Goal: Task Accomplishment & Management: Manage account settings

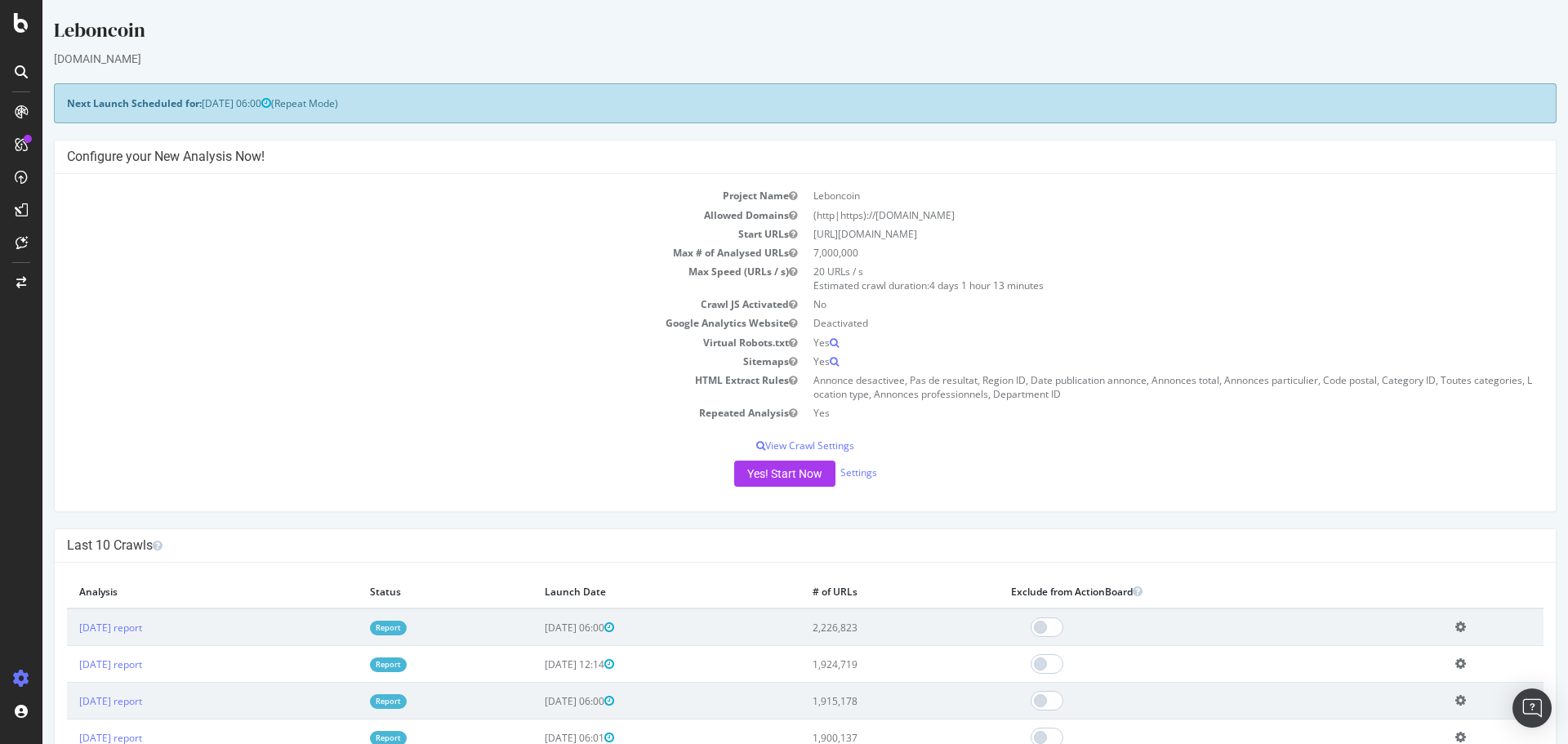
click at [471, 353] on td "Sitemaps" at bounding box center [436, 362] width 738 height 19
click at [15, 24] on icon at bounding box center [21, 22] width 15 height 20
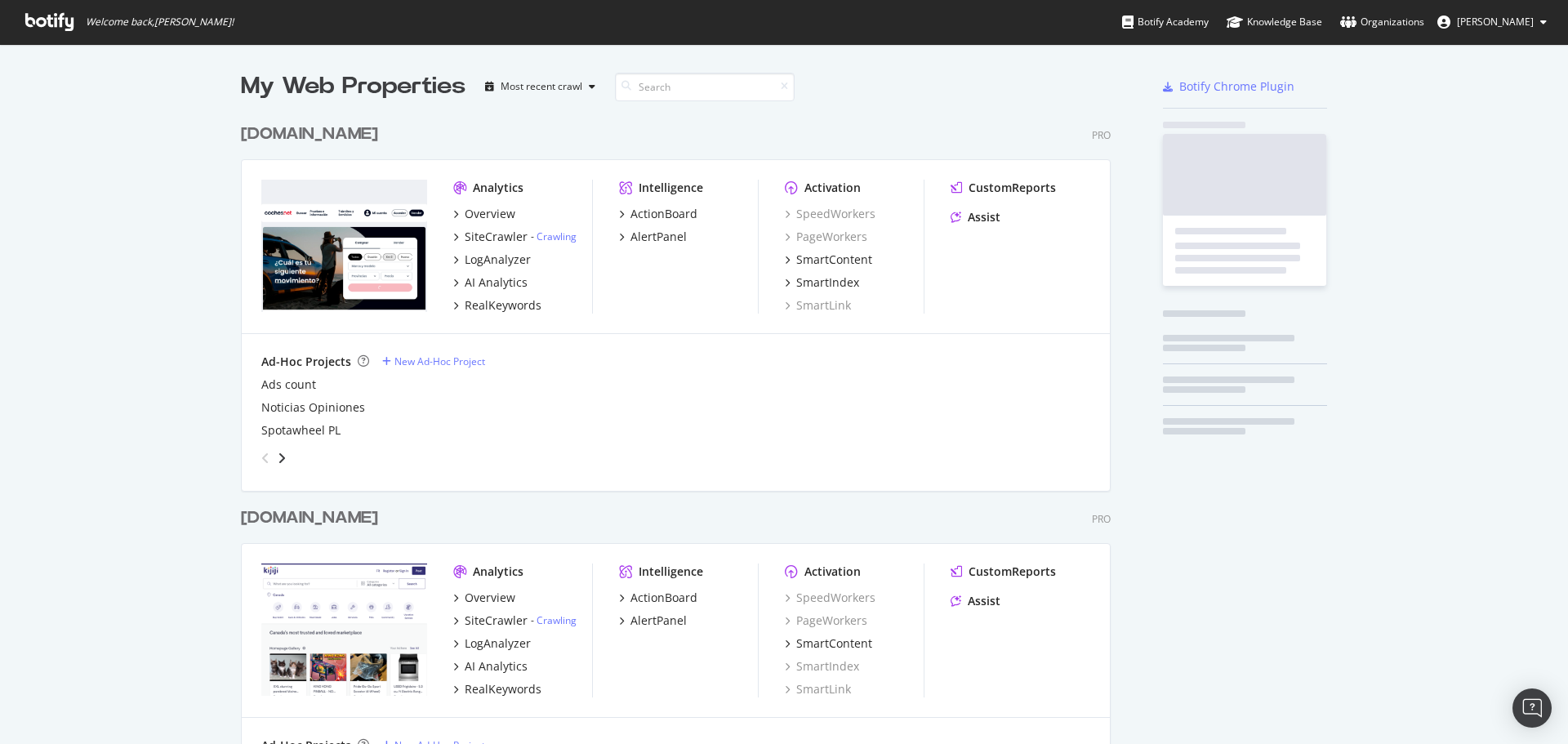
scroll to position [732, 1543]
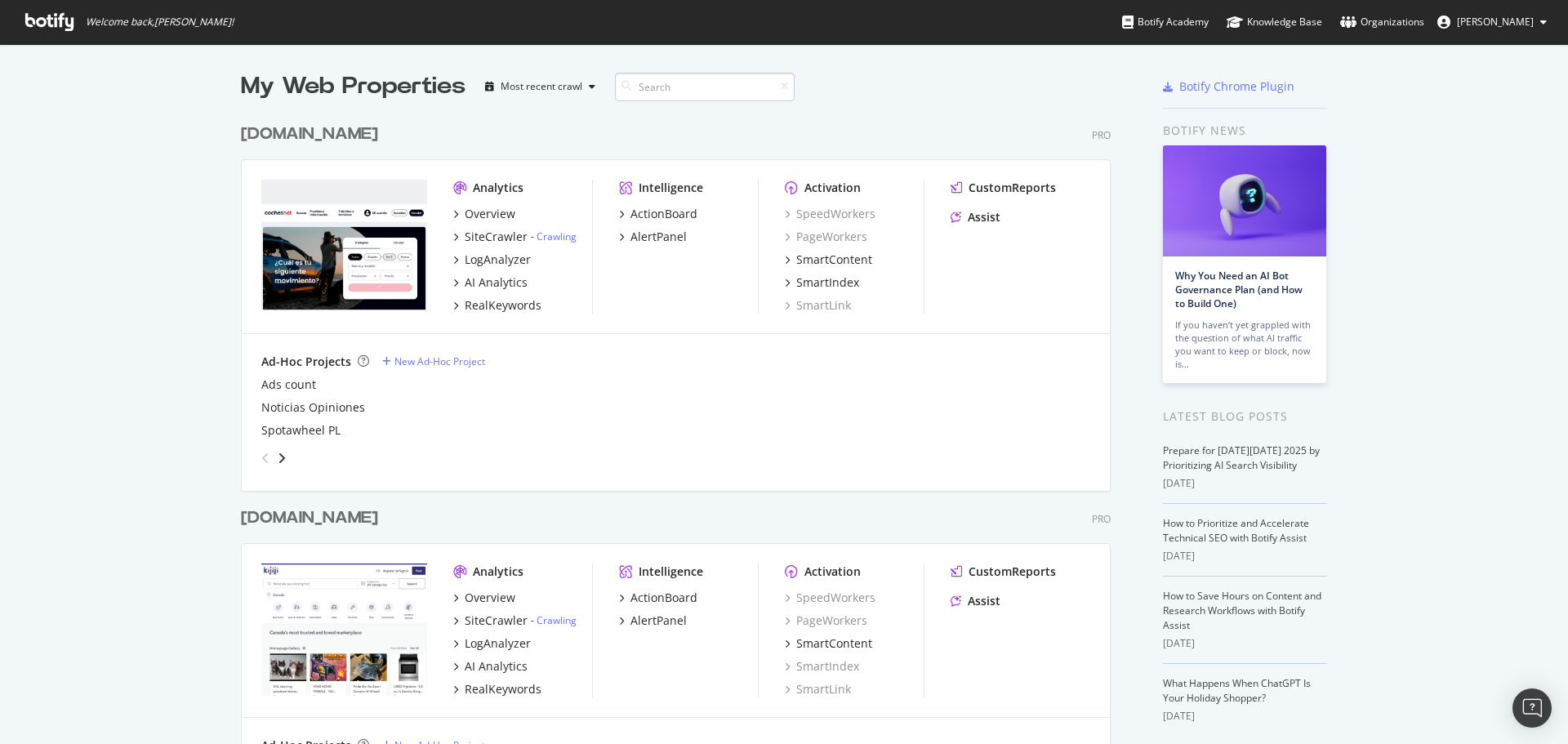
click at [670, 82] on input at bounding box center [704, 86] width 180 height 28
click at [685, 75] on input at bounding box center [704, 86] width 180 height 28
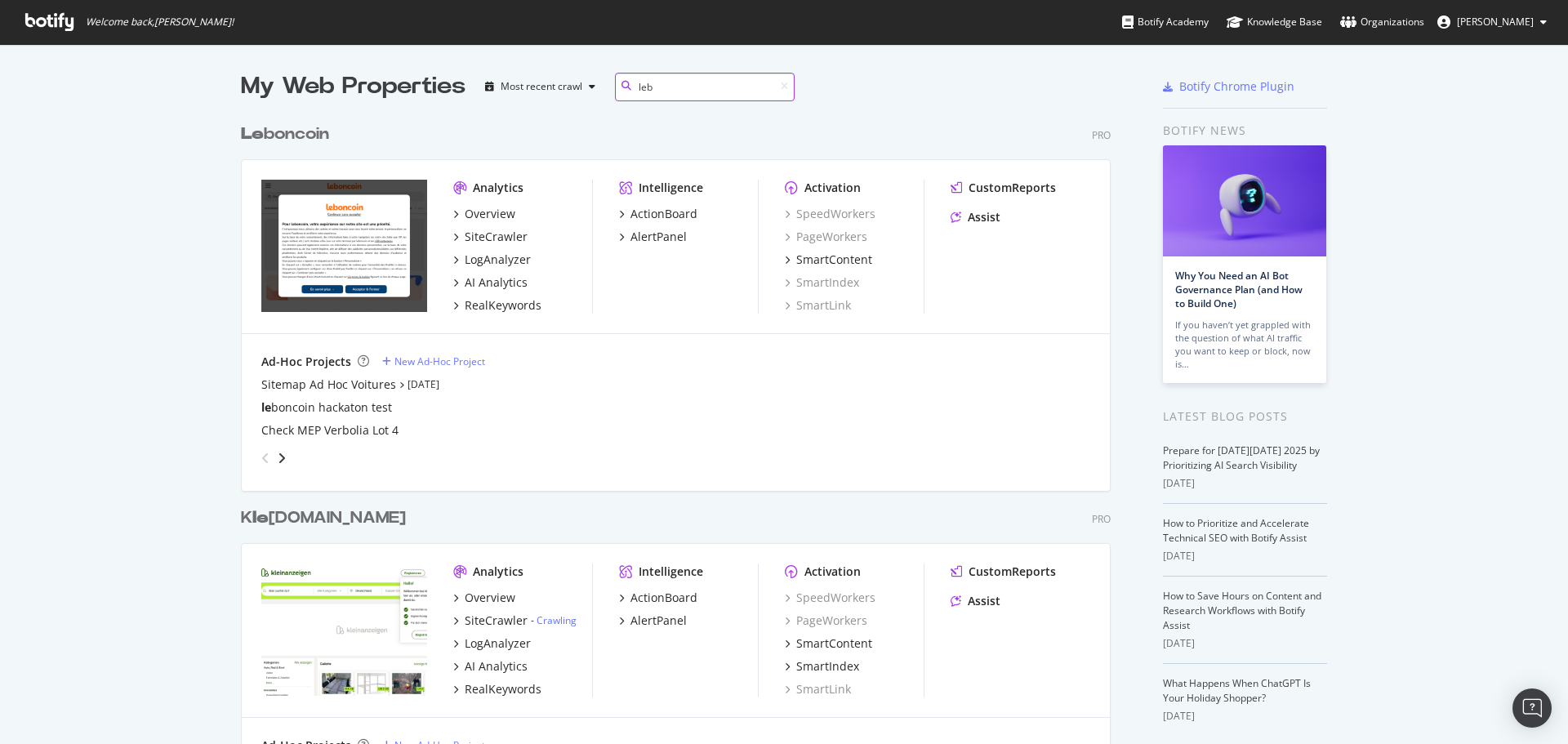
scroll to position [989, 871]
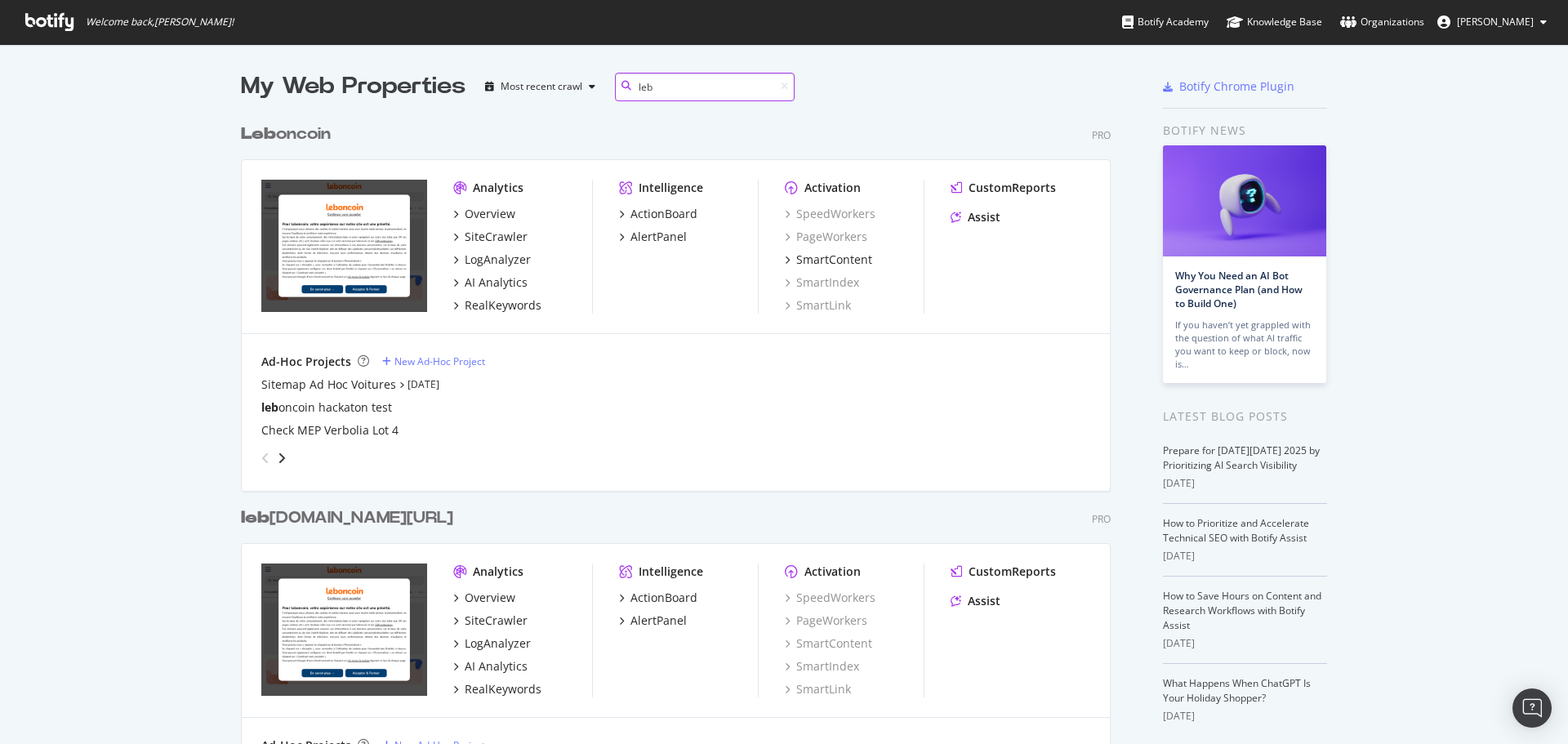
type input "leb"
click at [305, 129] on div "Leb oncoin" at bounding box center [286, 133] width 90 height 23
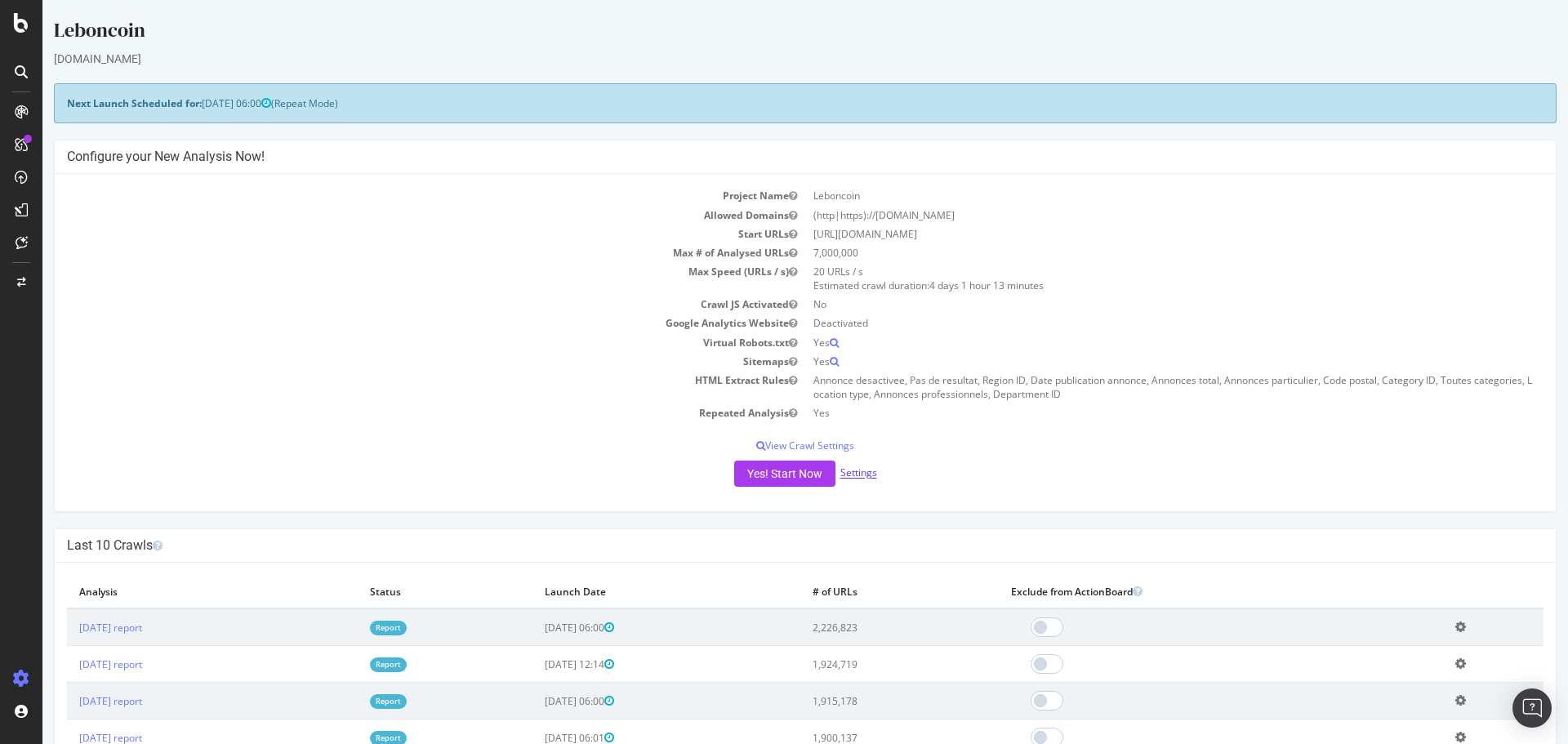
click at [846, 474] on link "Settings" at bounding box center [858, 473] width 37 height 14
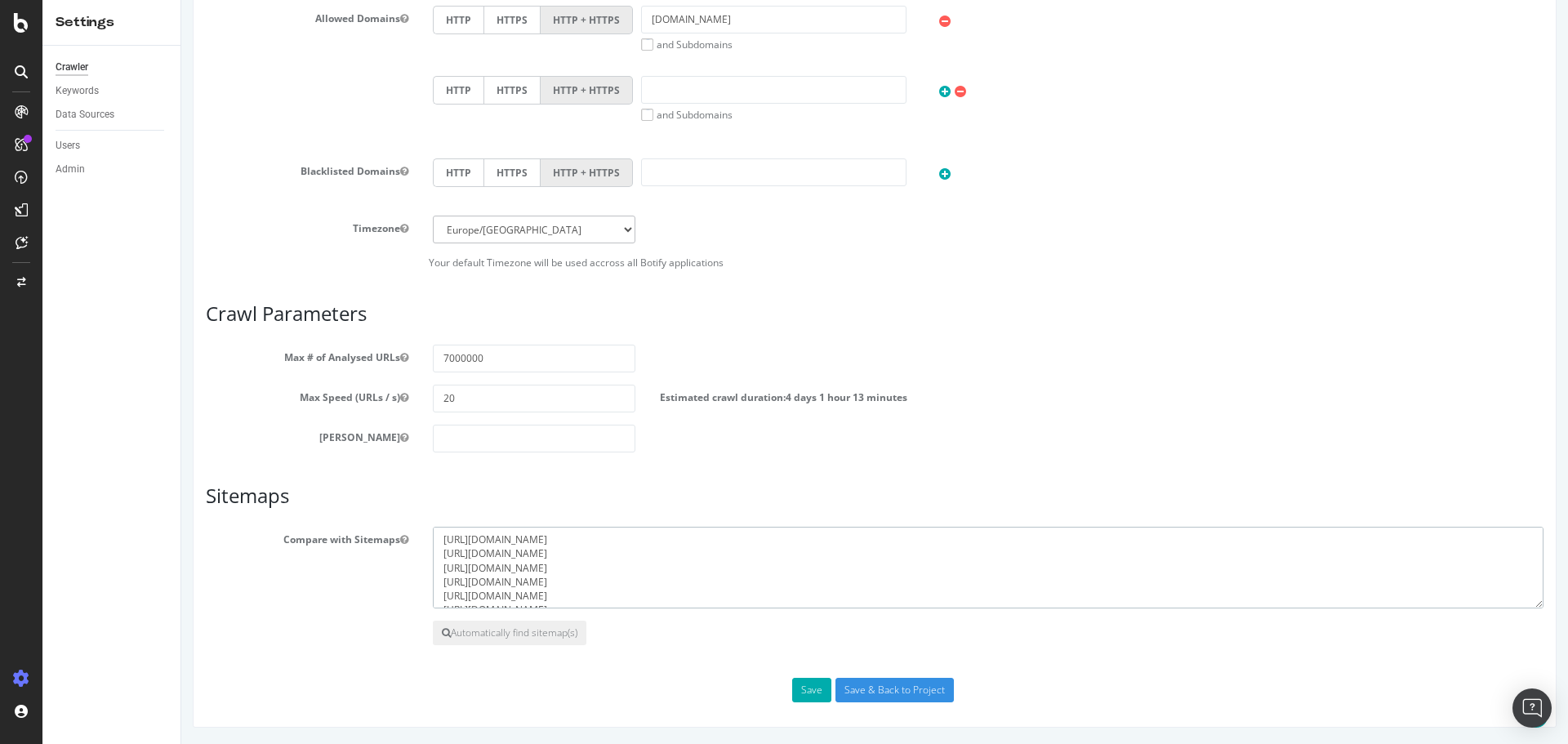
drag, startPoint x: 686, startPoint y: 592, endPoint x: 199, endPoint y: 480, distance: 499.7
click at [204, 484] on div "Scope Project Name Leboncoin Start URLs [URL][DOMAIN_NAME] Or upload a file: Cl…" at bounding box center [875, 127] width 1364 height 1200
paste textarea "auto-main"
type textarea "[URL][DOMAIN_NAME]"
click at [875, 685] on input "Save & Back to Project" at bounding box center [894, 690] width 118 height 24
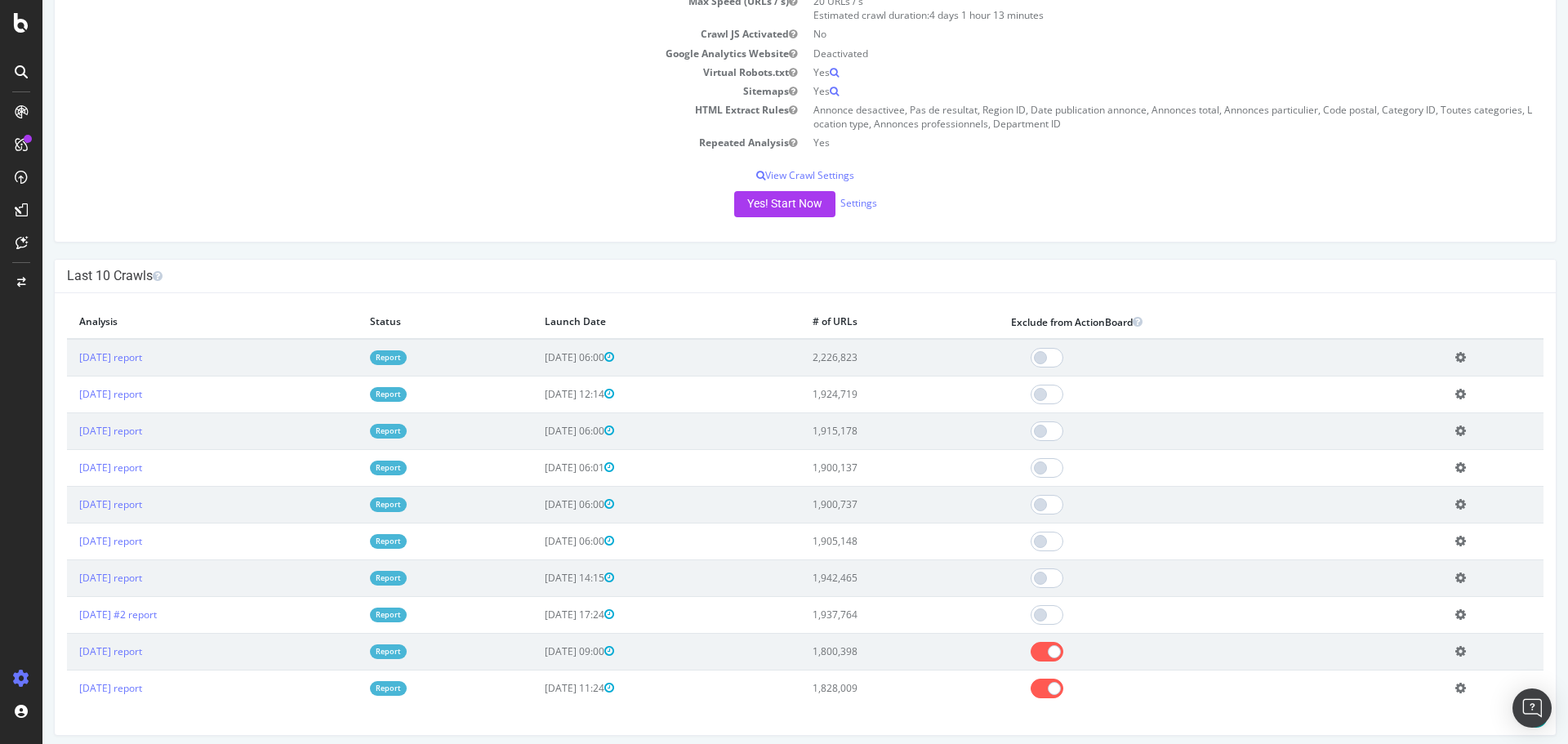
scroll to position [82, 0]
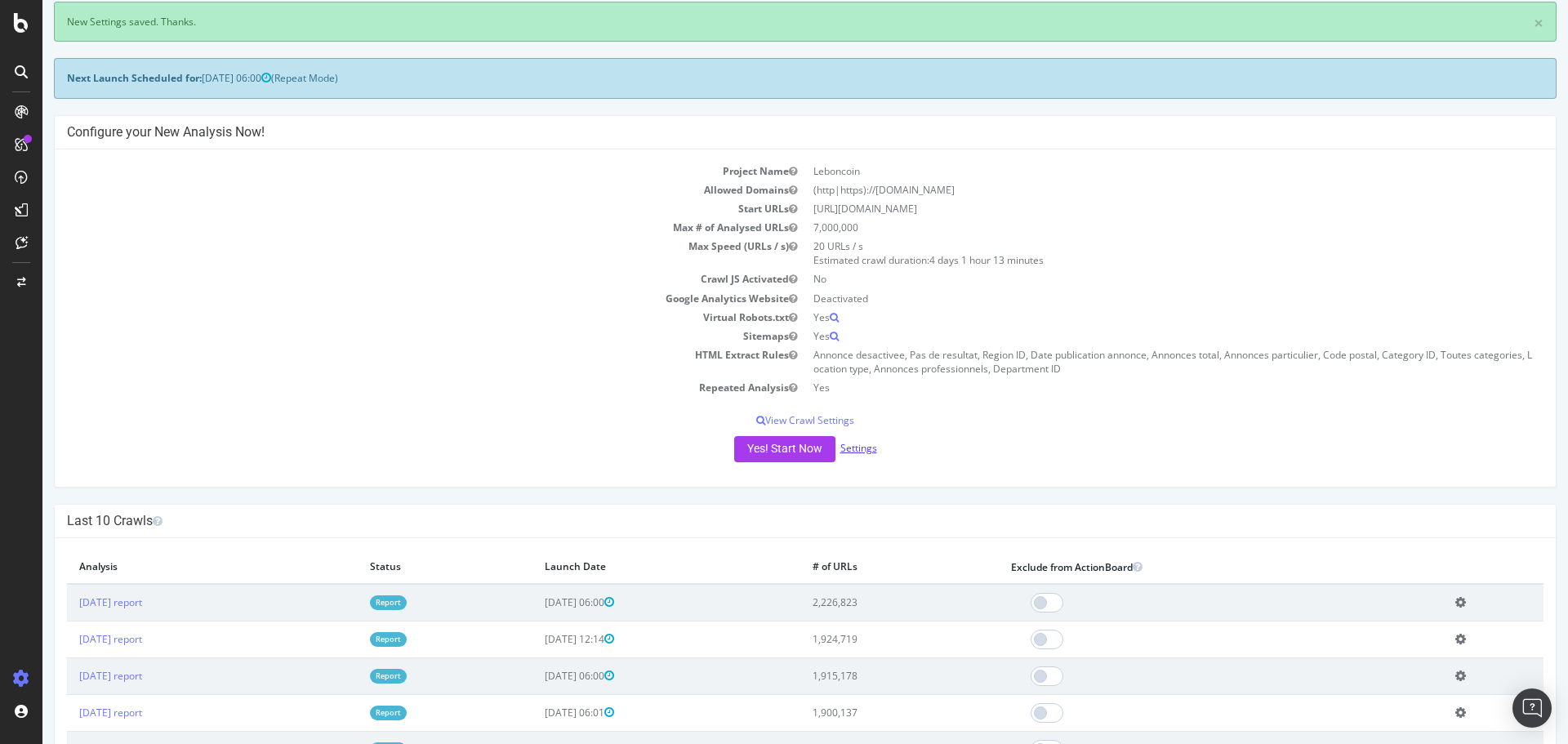
click at [858, 450] on link "Settings" at bounding box center [858, 448] width 37 height 14
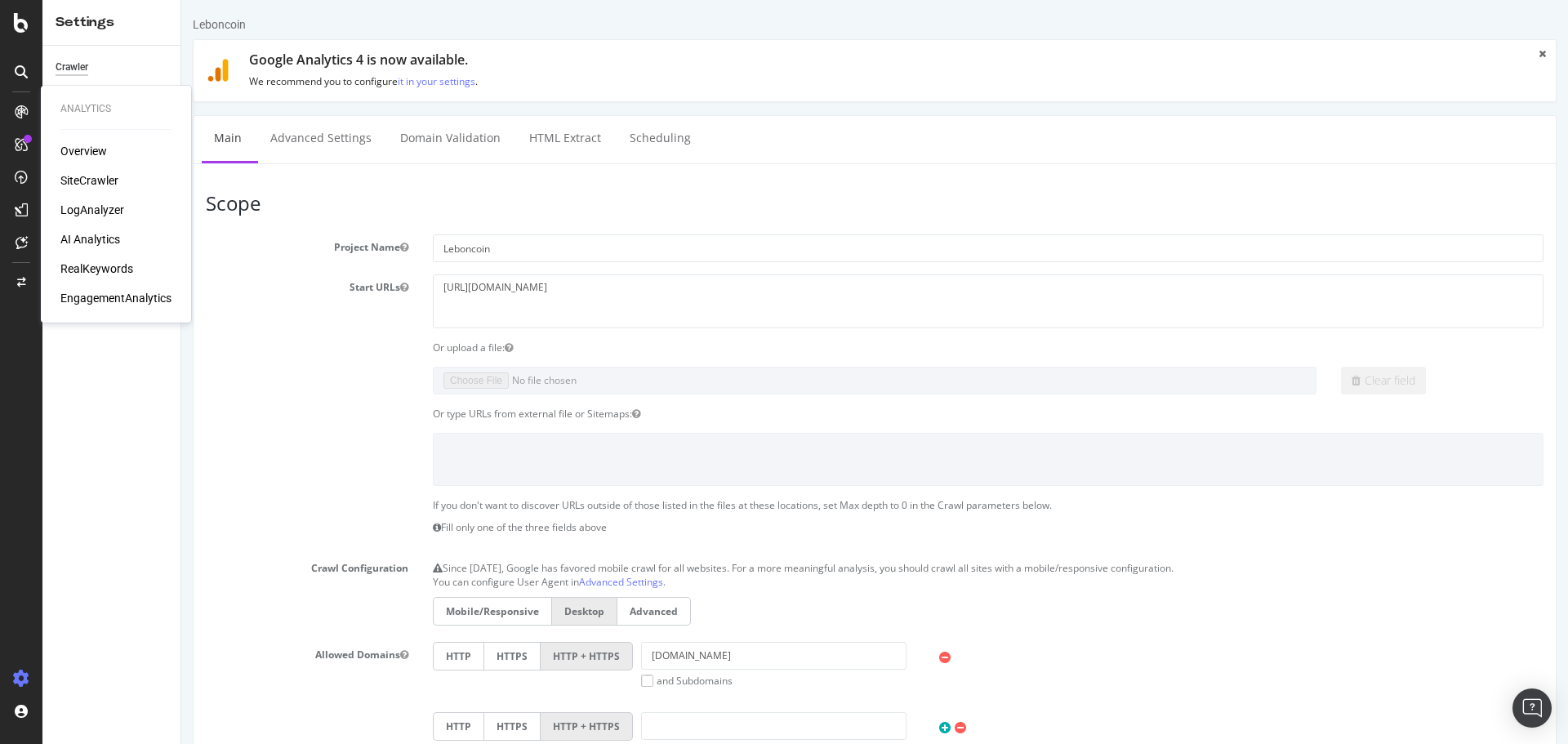
click at [361, 396] on section "Project Name Leboncoin Start URLs [URL][DOMAIN_NAME] Or upload a file: Clear fi…" at bounding box center [874, 569] width 1337 height 671
click at [96, 181] on div "SiteCrawler" at bounding box center [89, 180] width 58 height 16
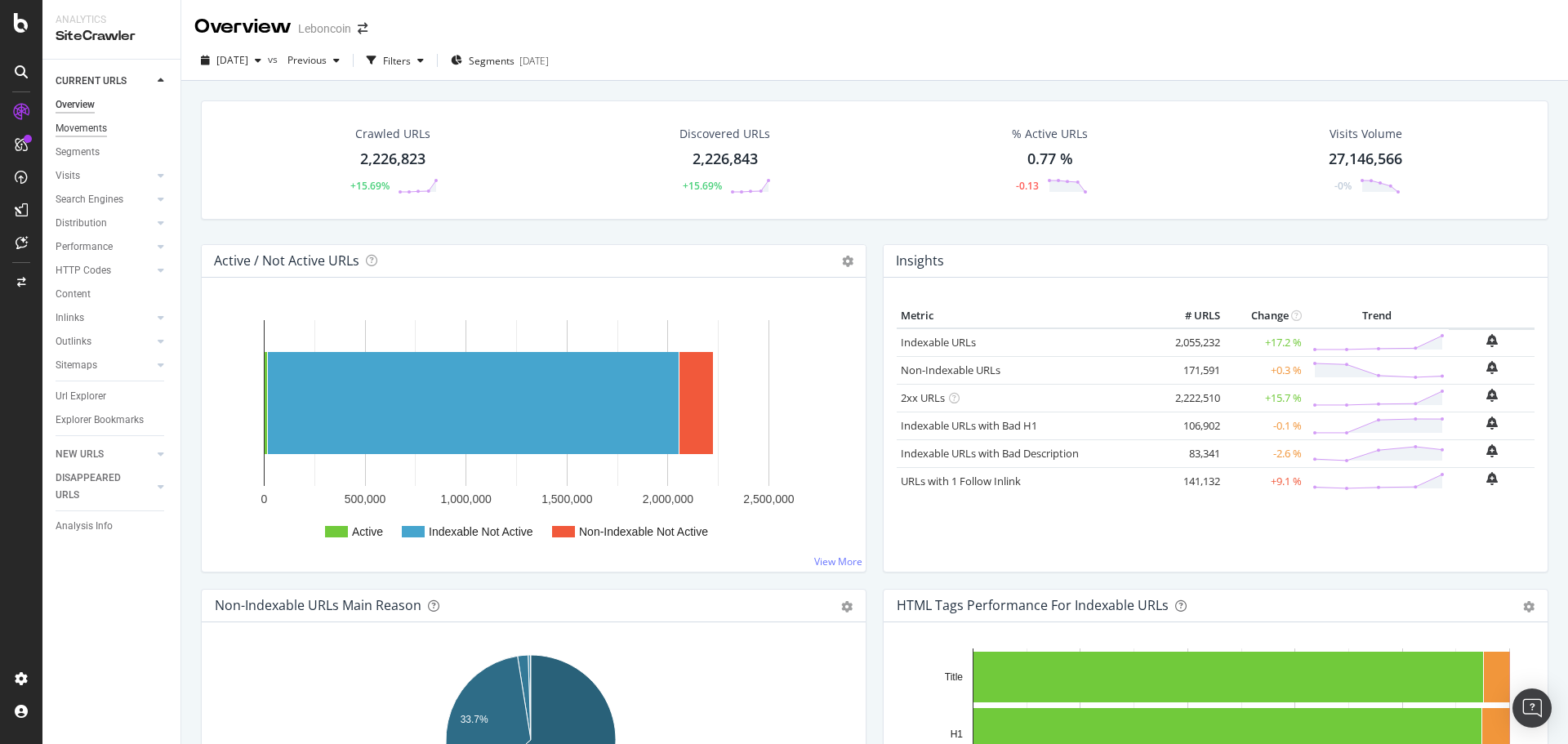
click at [96, 134] on div "Movements" at bounding box center [81, 128] width 52 height 17
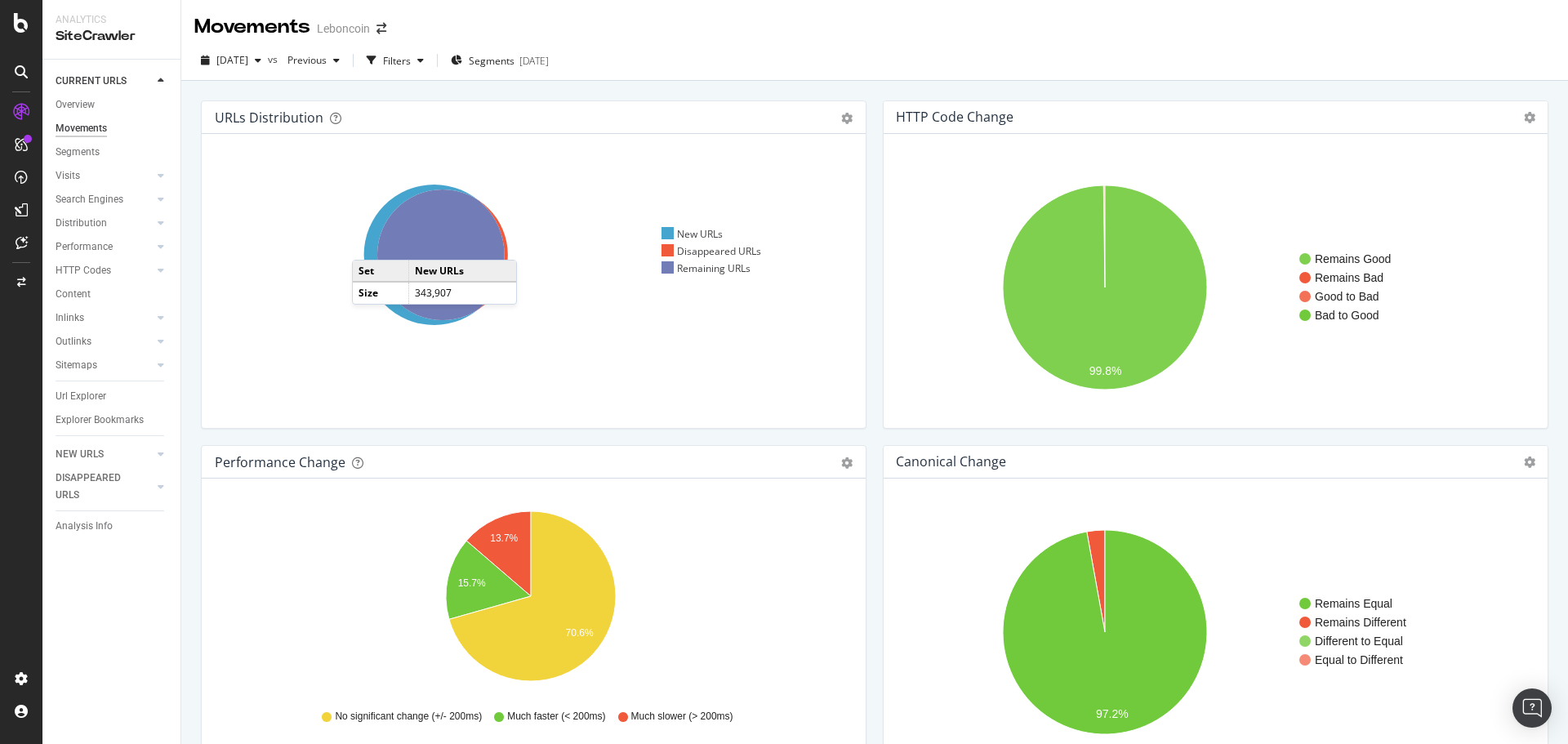
click at [369, 244] on icon at bounding box center [434, 254] width 140 height 140
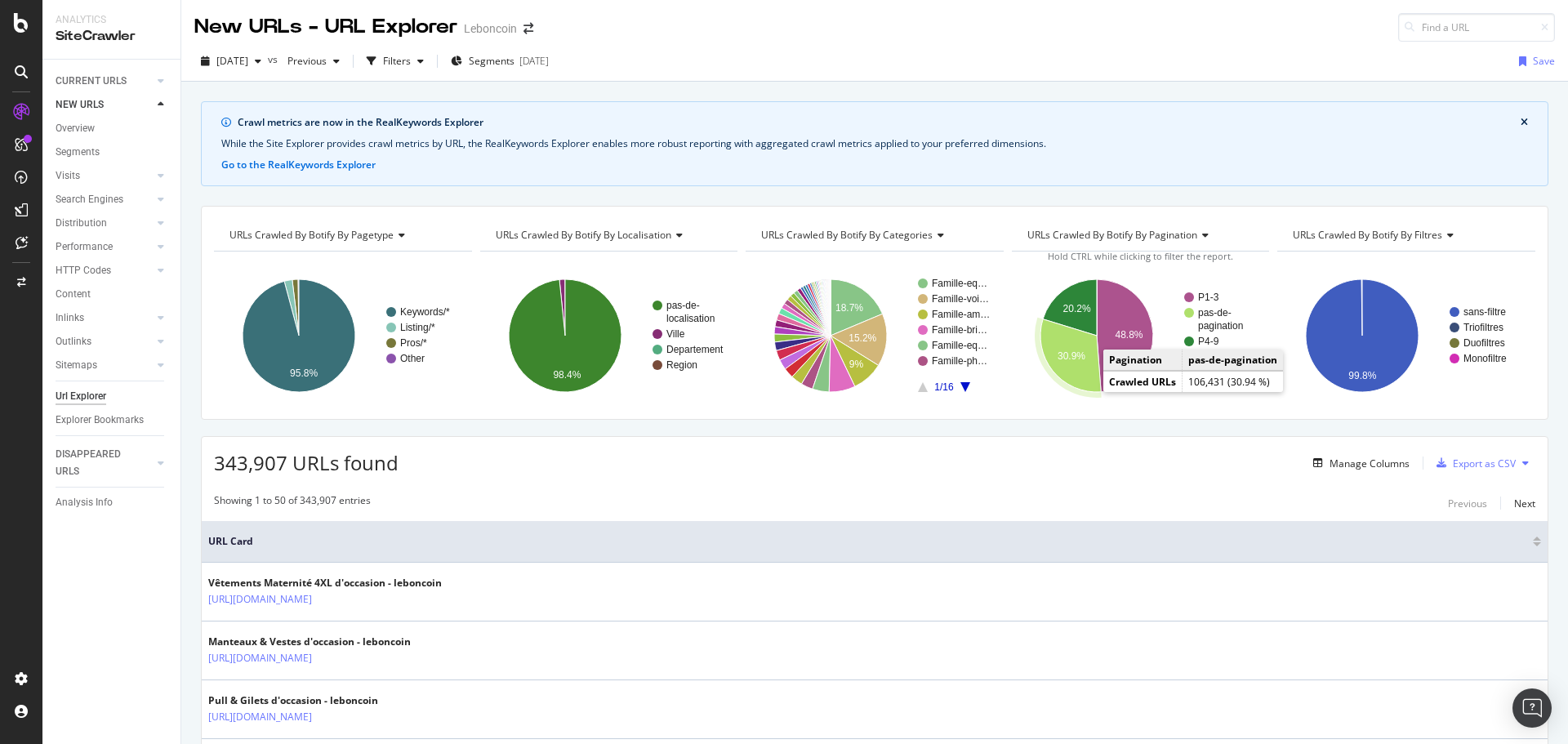
click at [1069, 347] on icon "A chart." at bounding box center [1070, 356] width 60 height 72
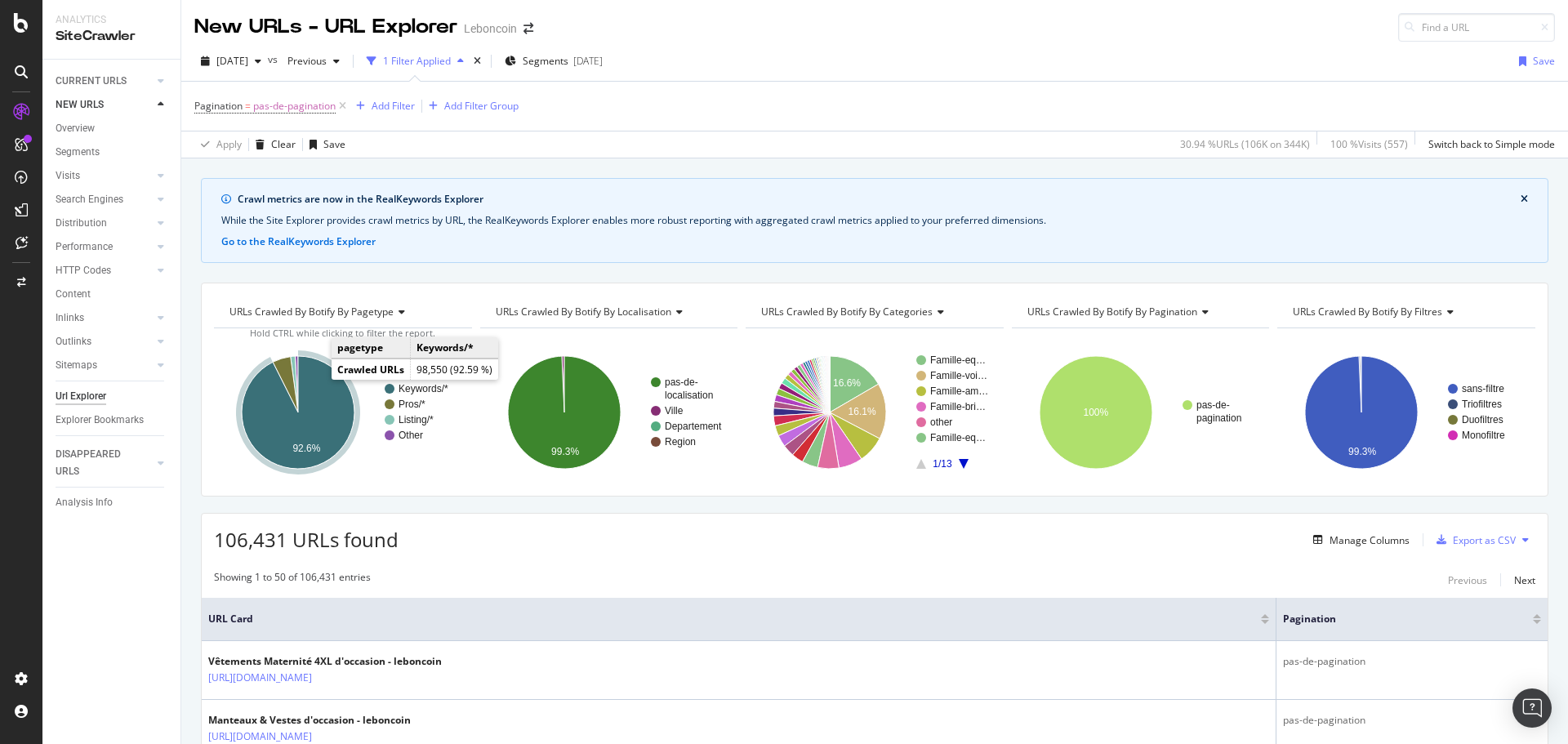
click at [321, 434] on icon "A chart." at bounding box center [298, 412] width 113 height 113
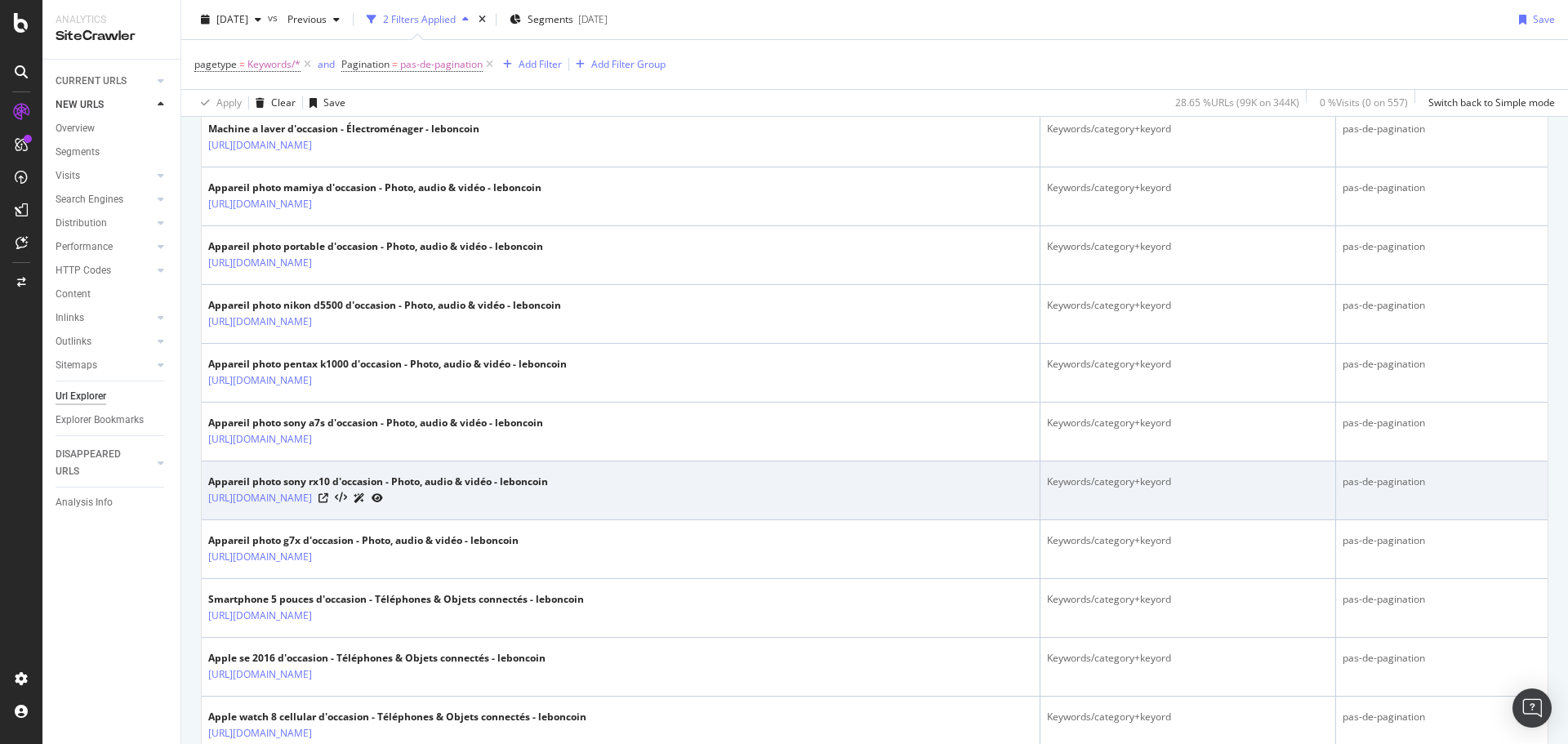
scroll to position [1224, 0]
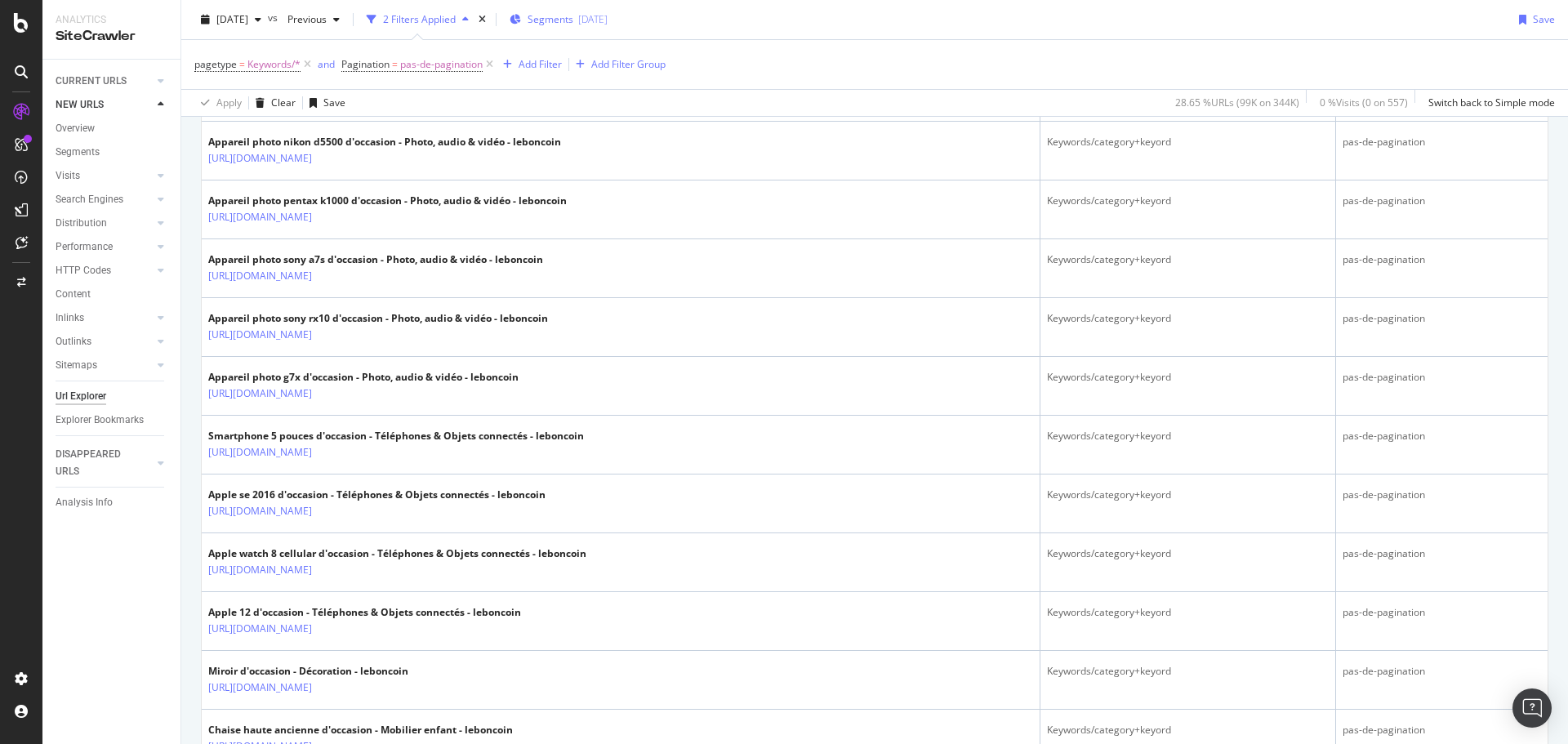
click at [564, 28] on div "Segments [DATE]" at bounding box center [559, 20] width 98 height 24
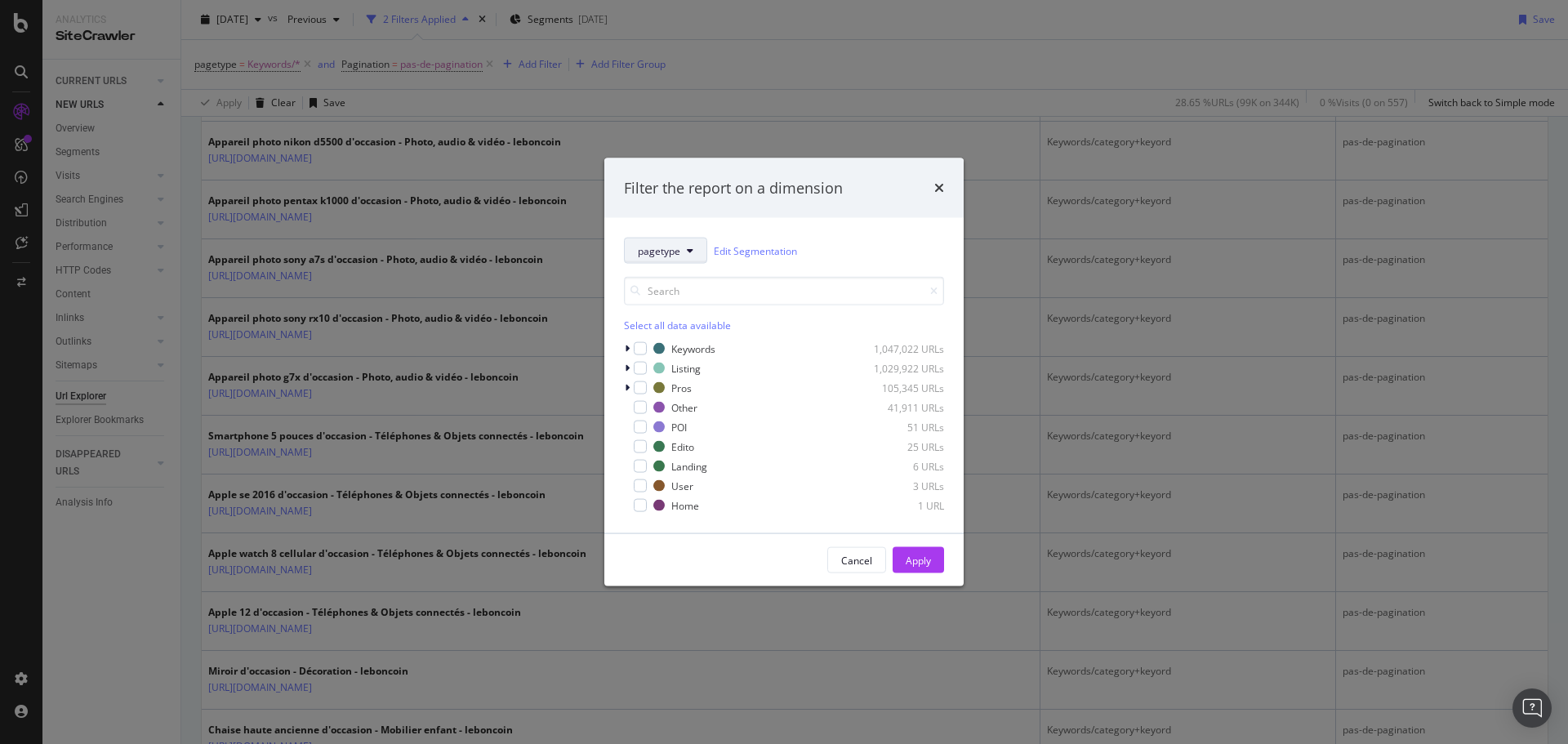
click at [679, 244] on span "pagetype" at bounding box center [659, 251] width 42 height 14
click at [677, 437] on span "filtres" at bounding box center [691, 430] width 105 height 15
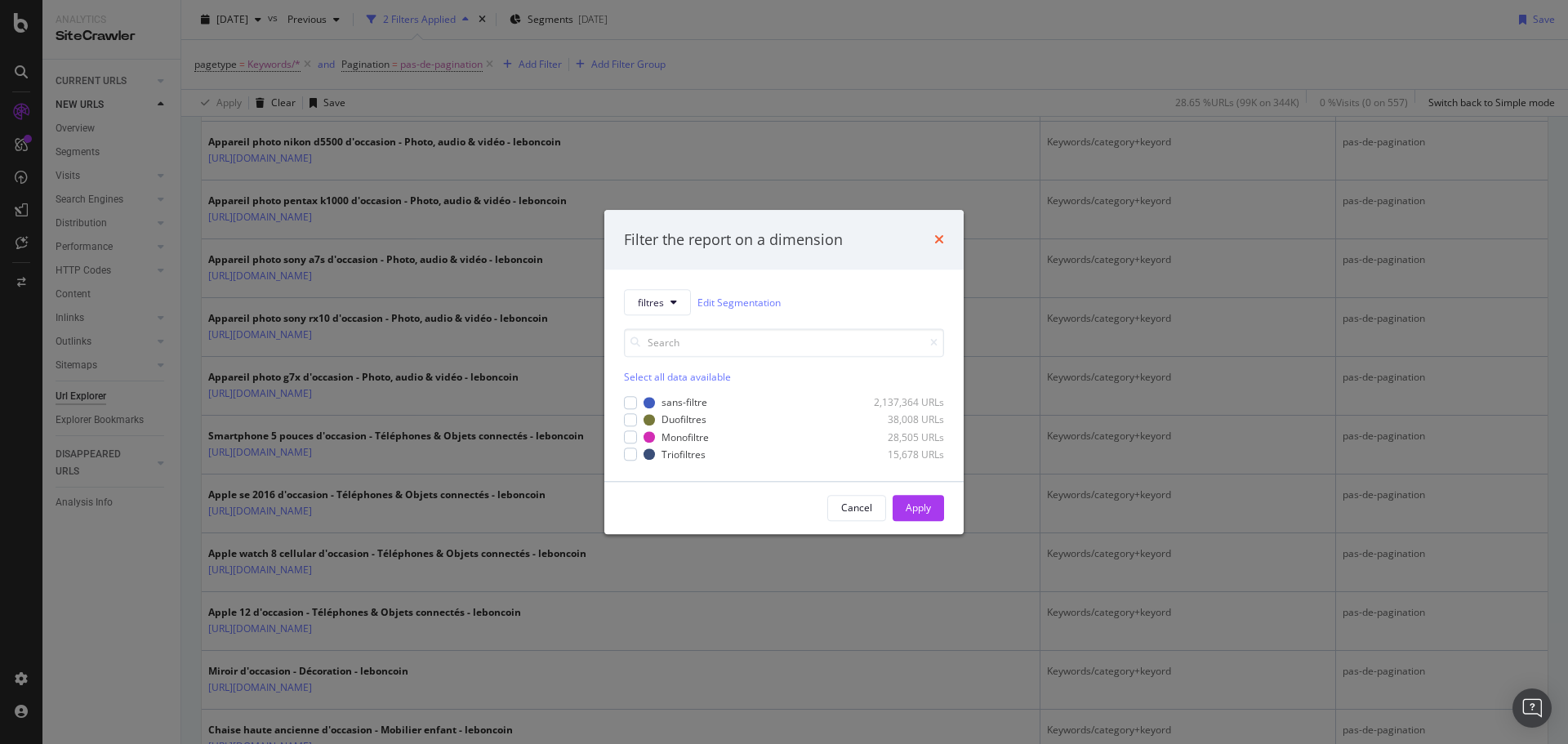
click at [941, 240] on icon "times" at bounding box center [939, 239] width 9 height 13
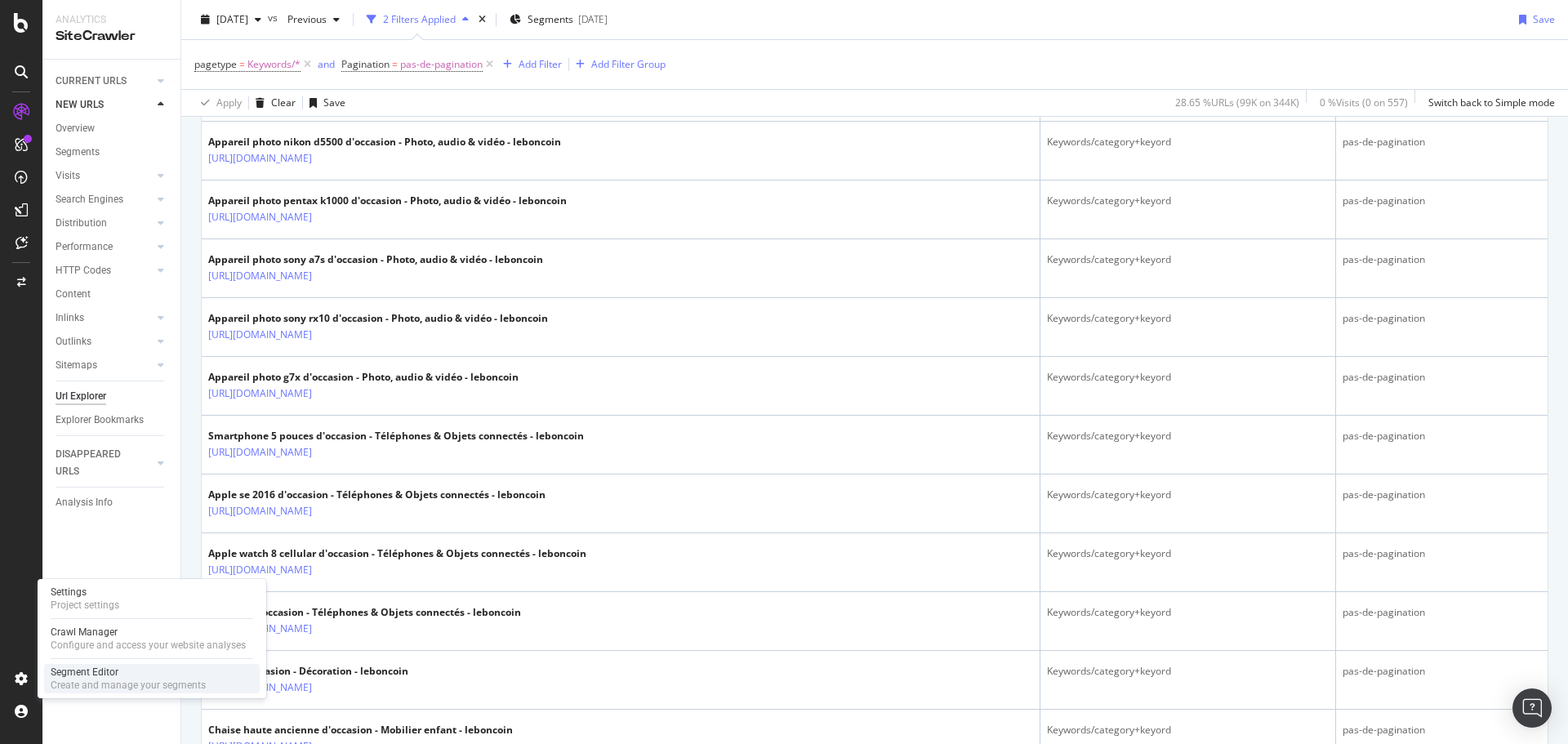
click at [88, 679] on div "Create and manage your segments" at bounding box center [128, 685] width 155 height 13
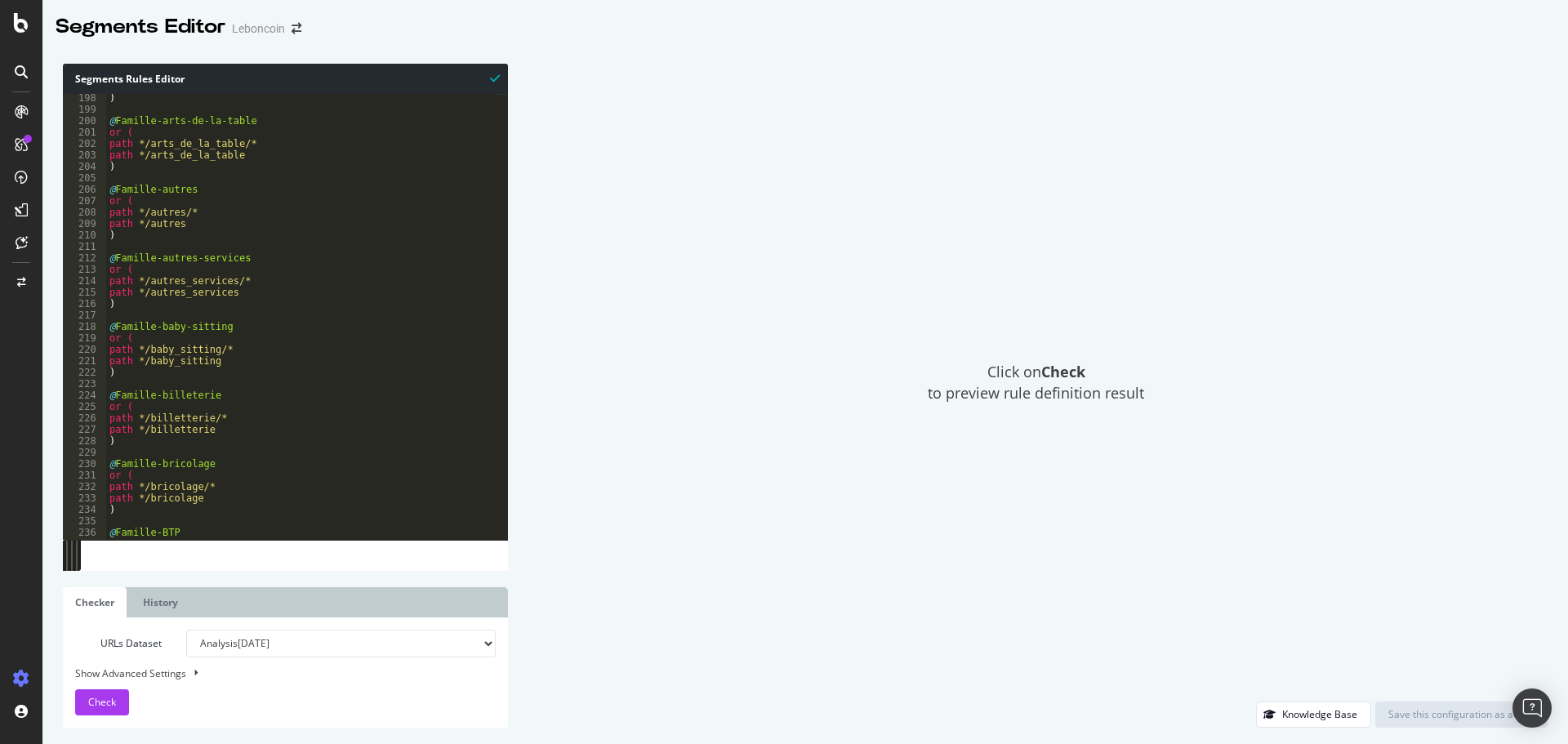
scroll to position [1474, 0]
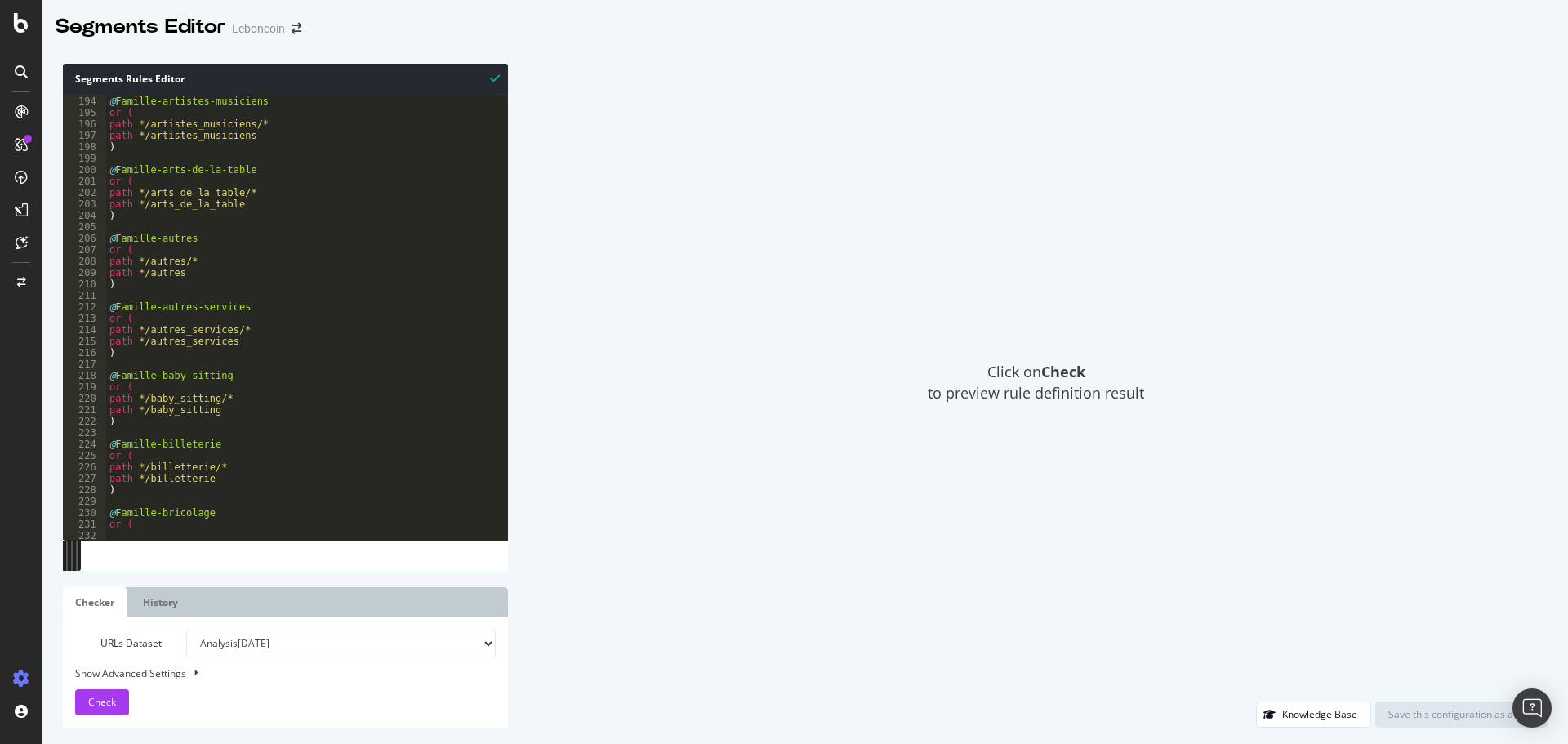
click at [15, 108] on icon at bounding box center [21, 111] width 13 height 13
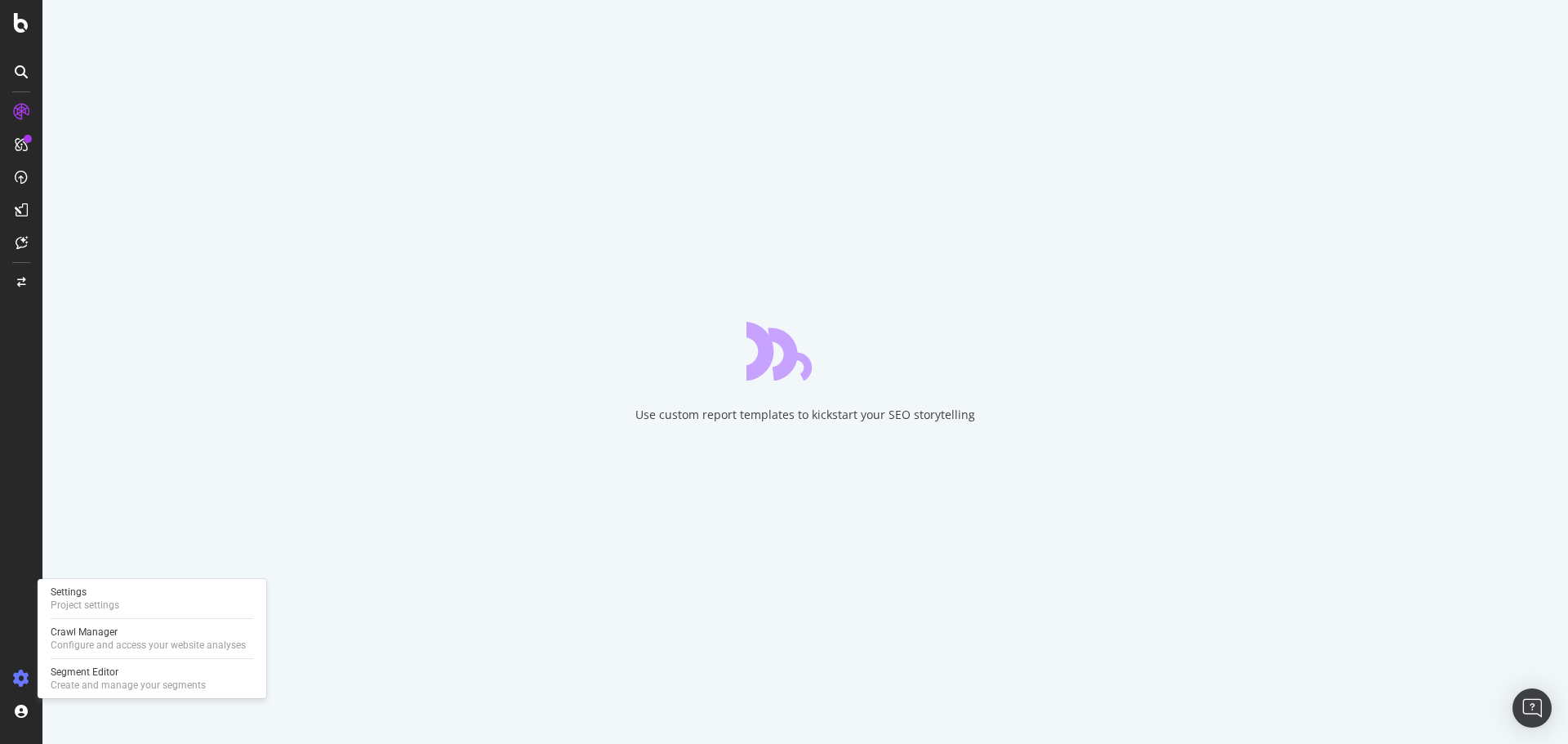
click at [23, 673] on icon at bounding box center [21, 678] width 16 height 16
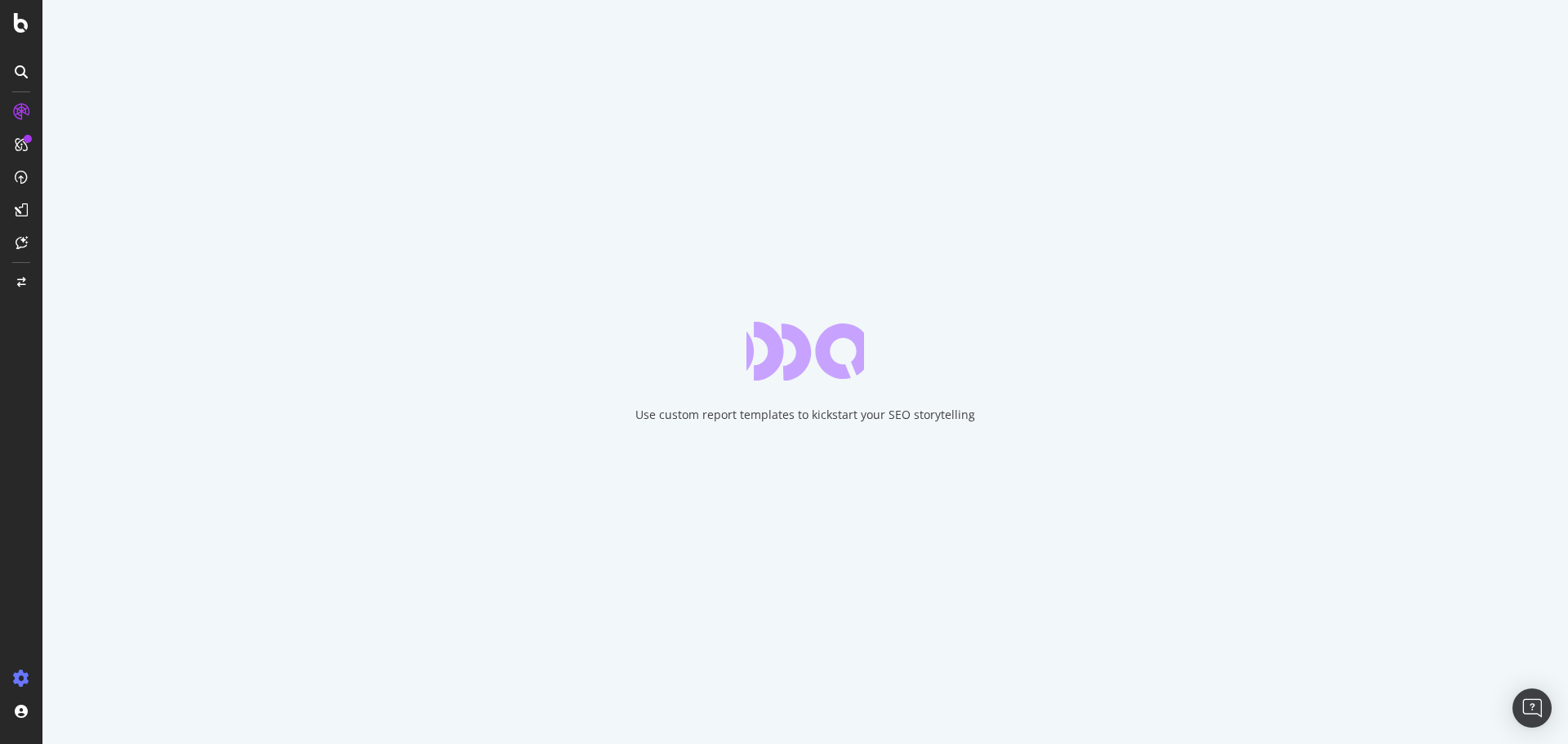
click at [21, 680] on icon at bounding box center [21, 678] width 16 height 16
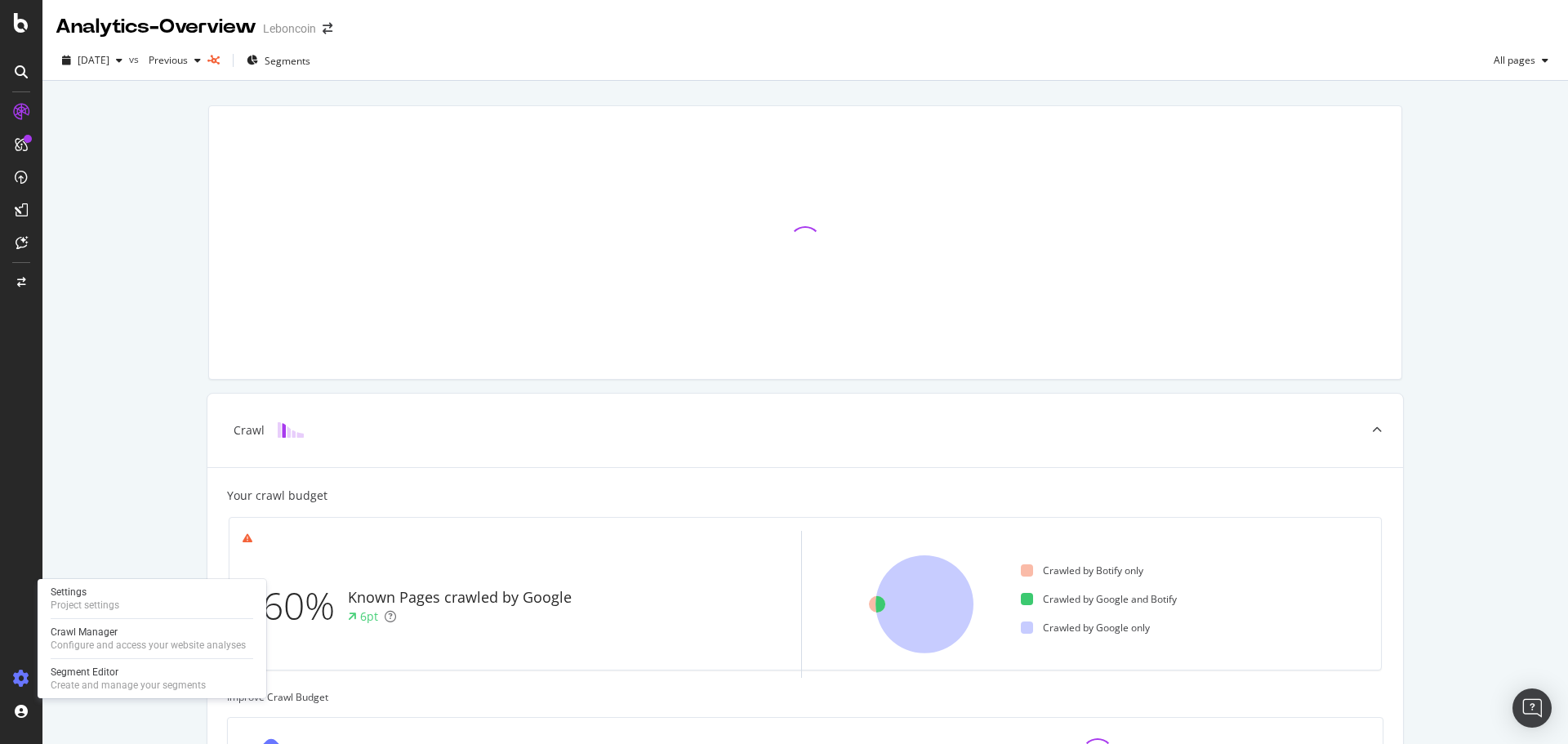
click at [18, 680] on icon at bounding box center [21, 678] width 16 height 16
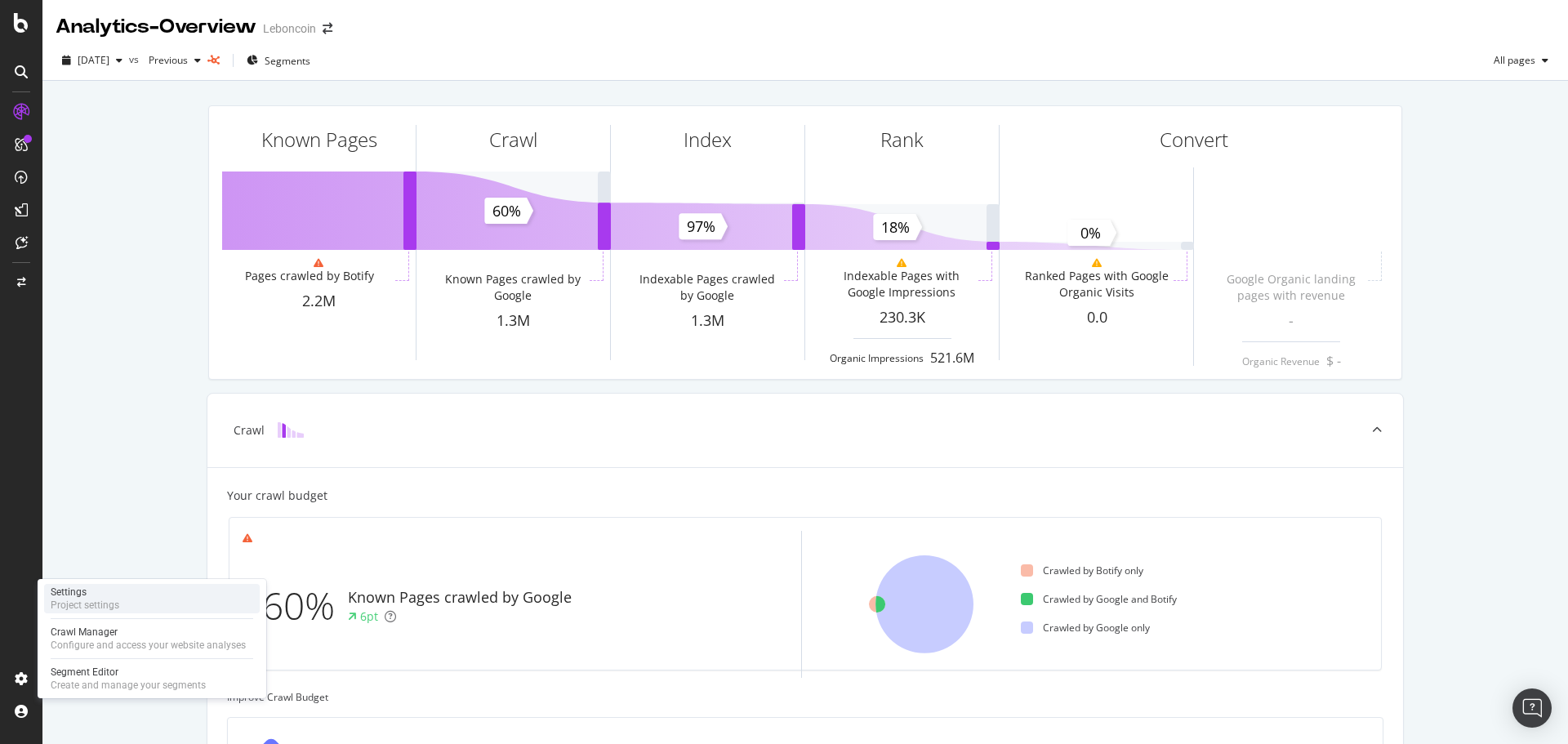
click at [84, 602] on div "Project settings" at bounding box center [85, 604] width 69 height 13
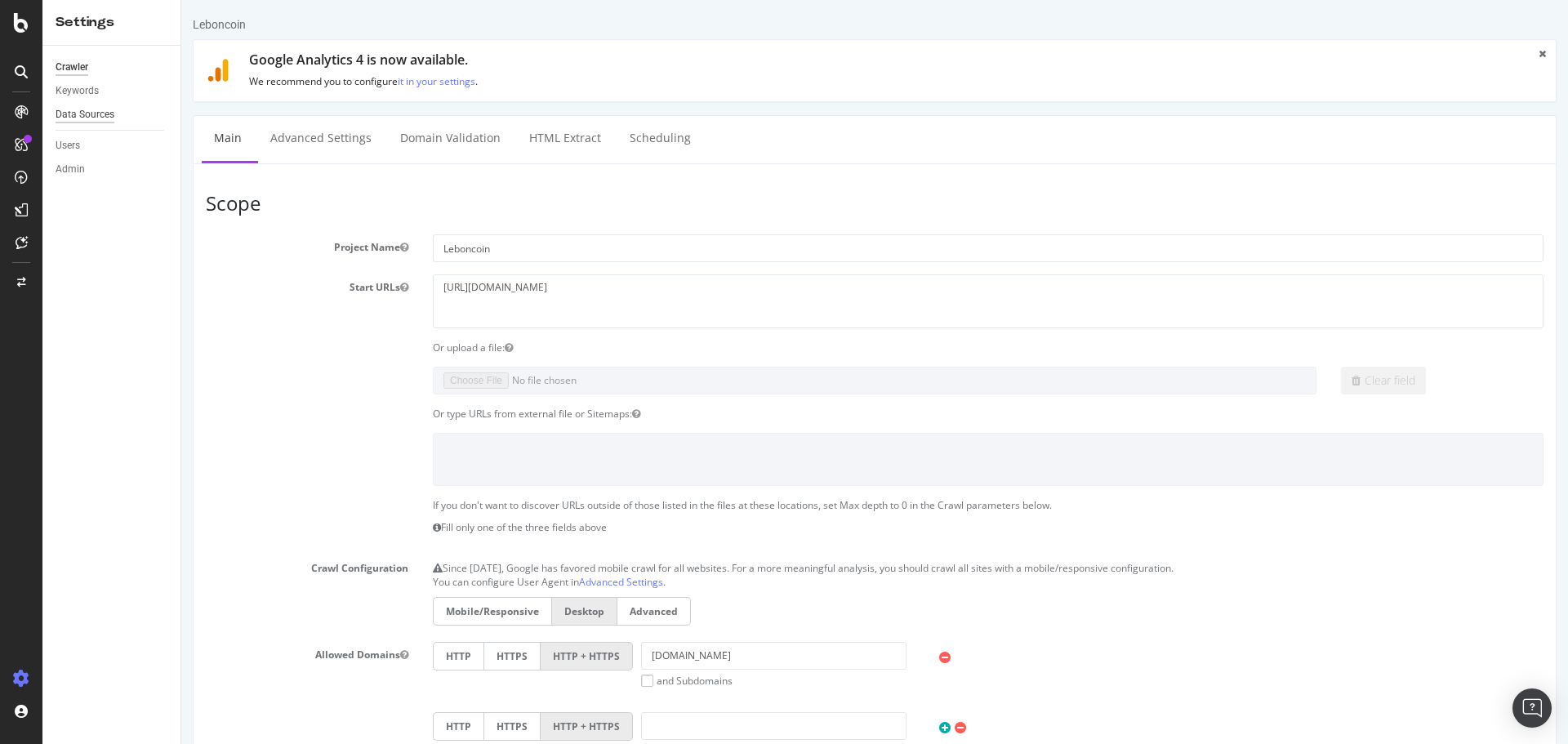
click at [99, 115] on div "Data Sources" at bounding box center [84, 115] width 59 height 17
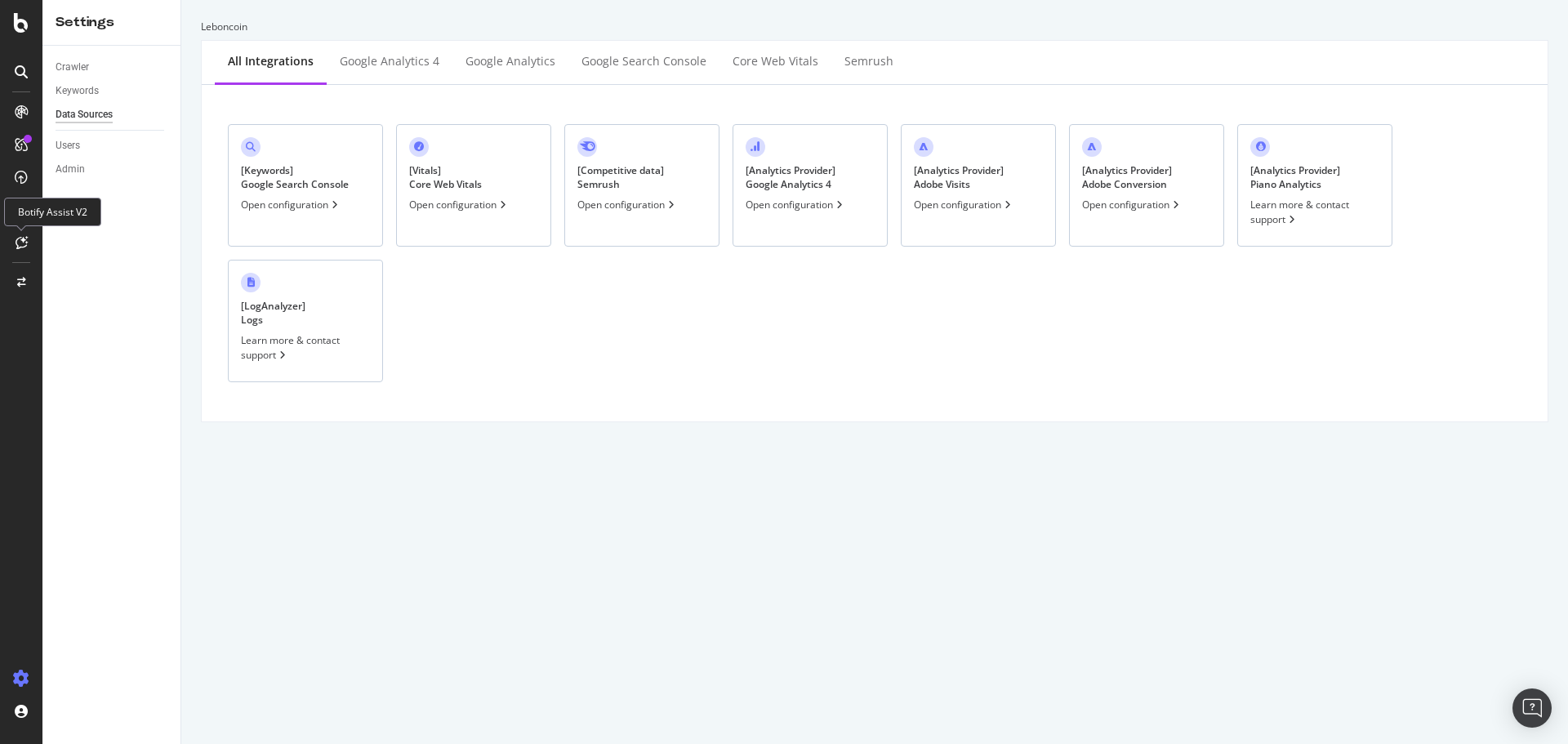
click at [21, 242] on icon at bounding box center [22, 242] width 12 height 13
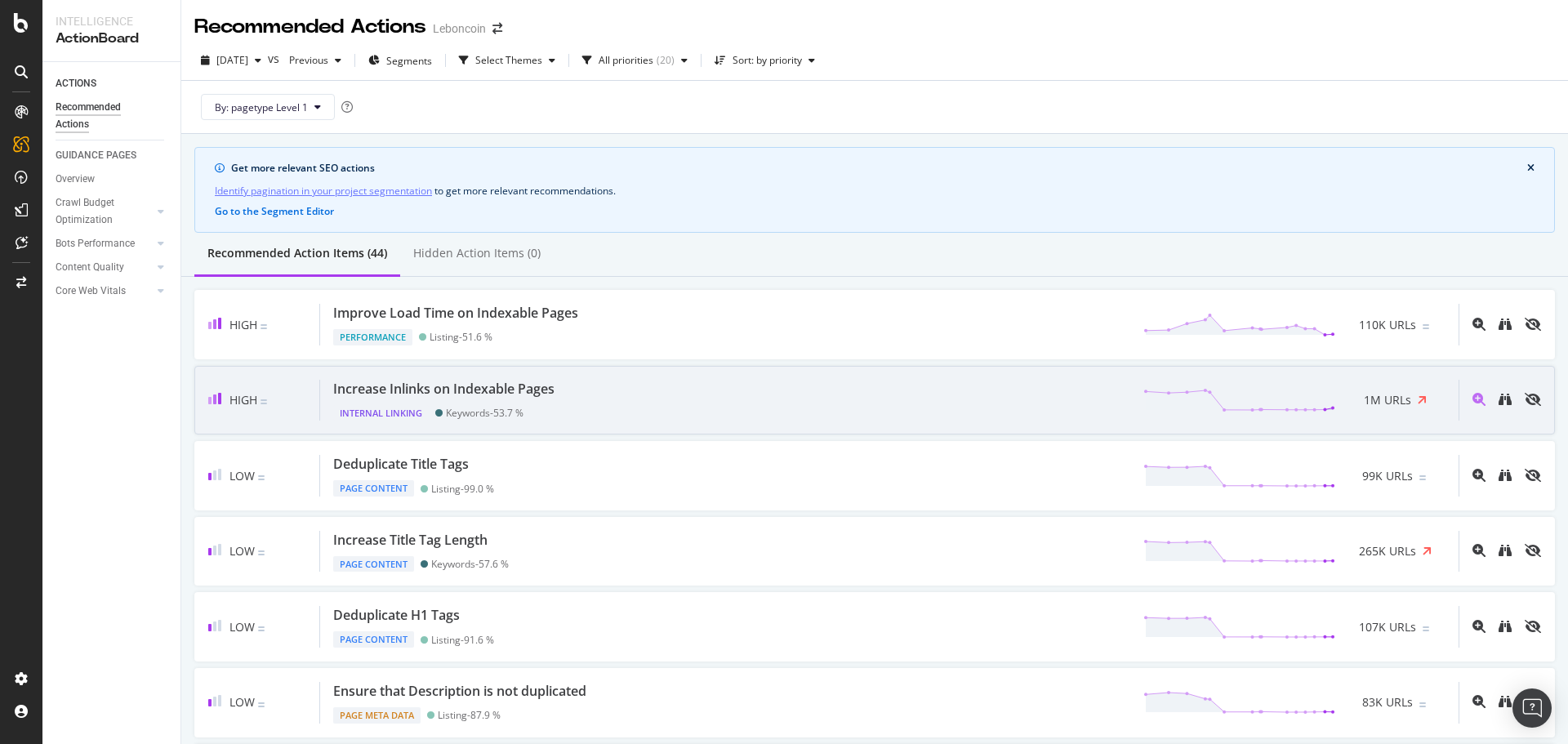
click at [579, 402] on div "Increase Inlinks on Indexable Pages Internal Linking Keywords - 53.7 % 1M URLs" at bounding box center [889, 400] width 1138 height 41
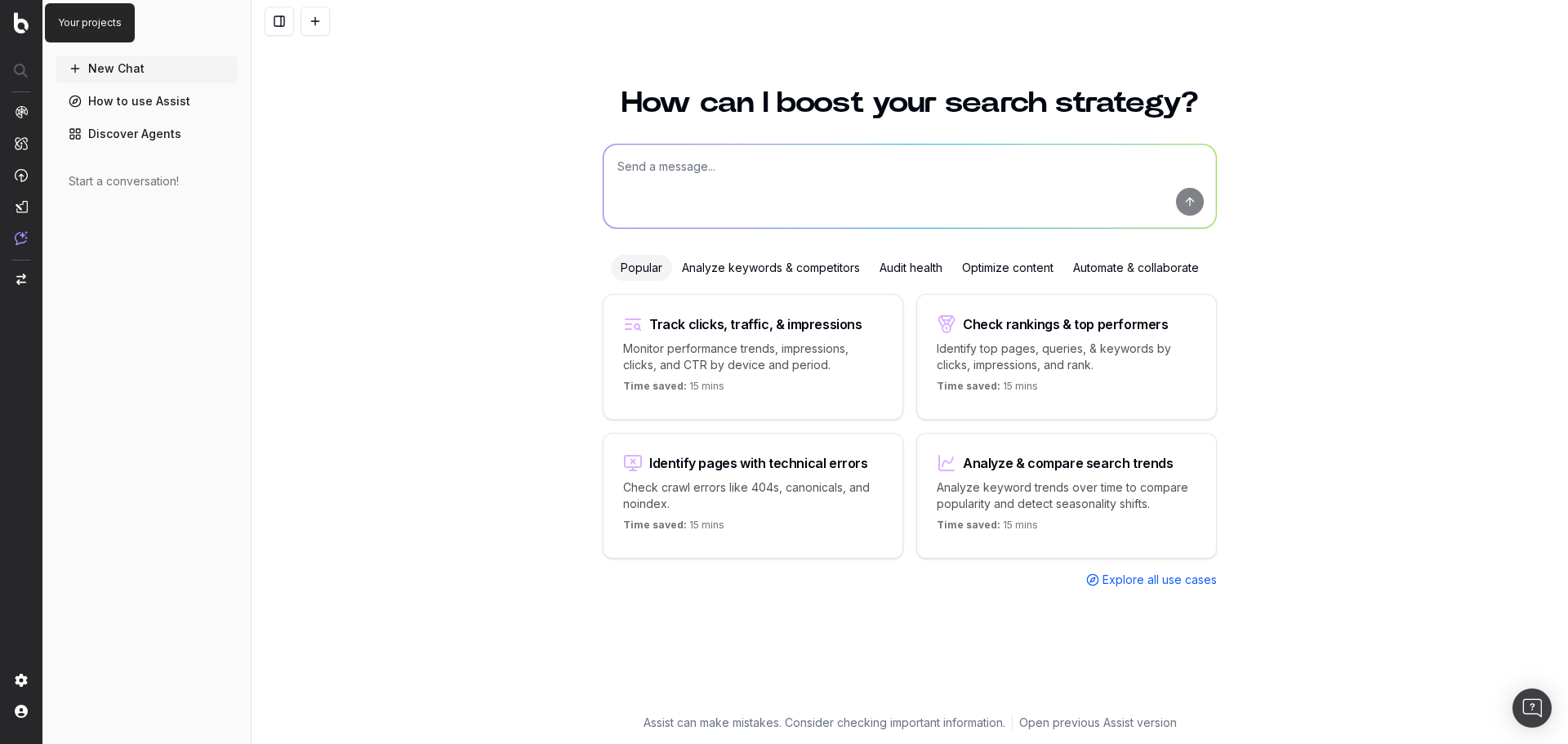
click at [23, 24] on img at bounding box center [21, 22] width 15 height 22
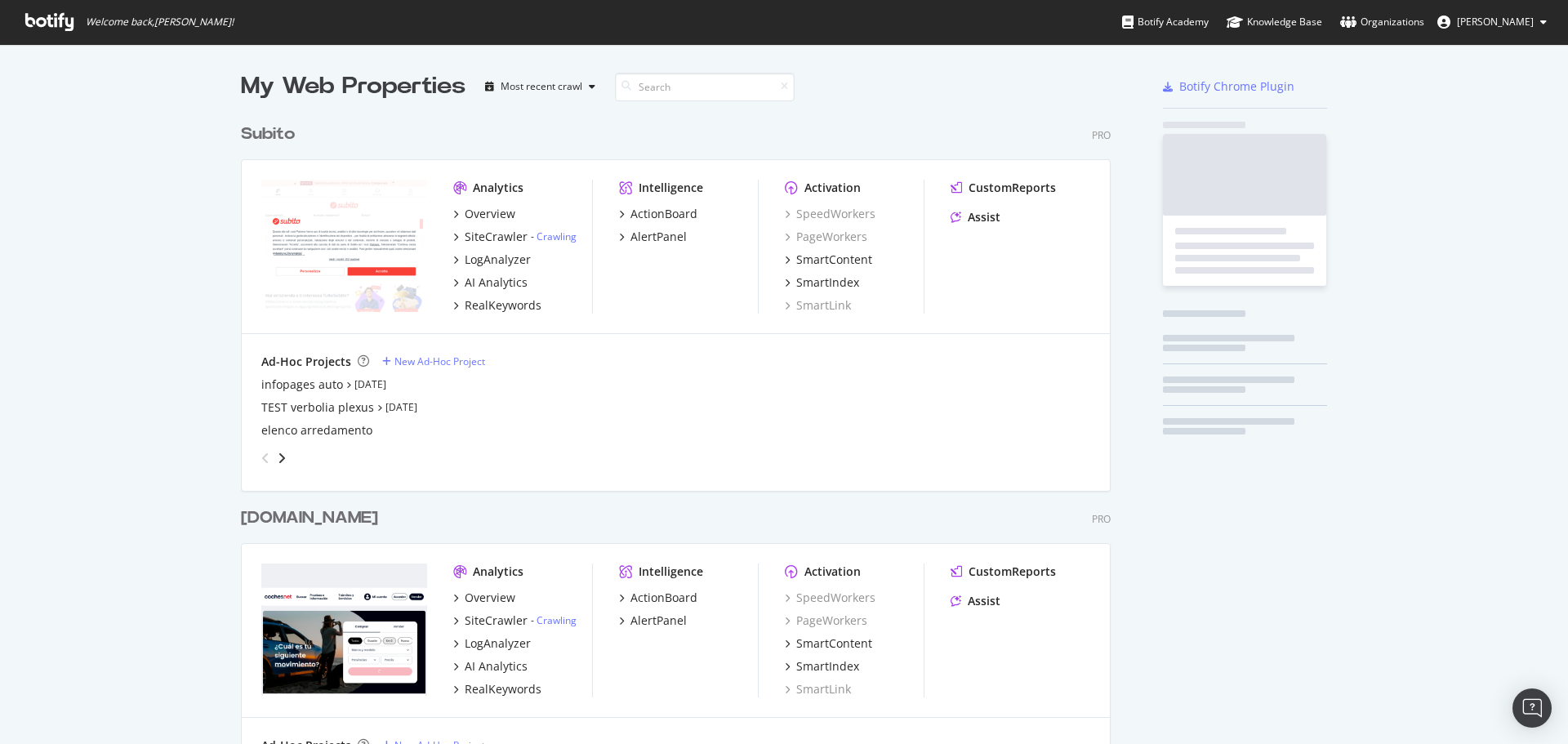
scroll to position [4632, 871]
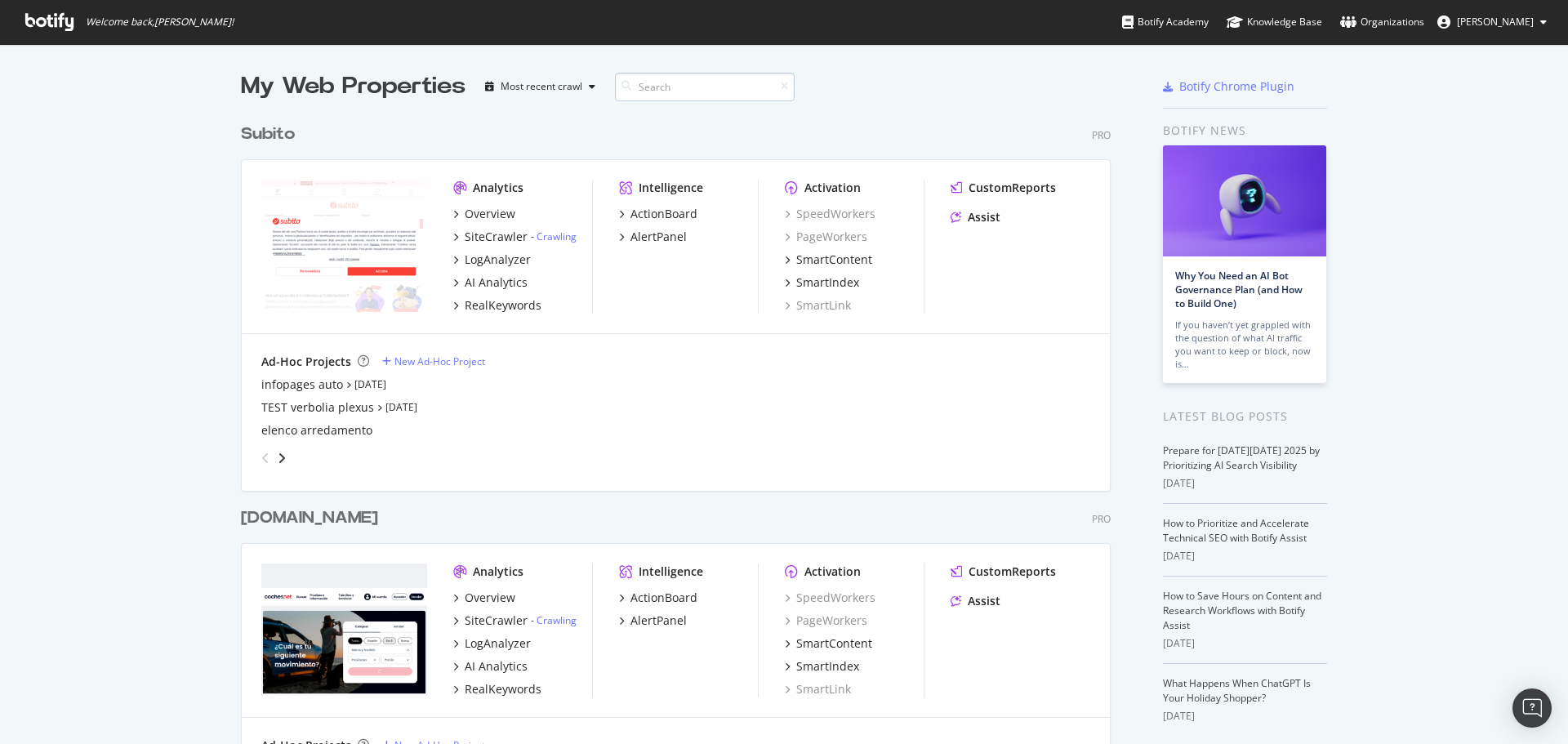
click at [695, 90] on input at bounding box center [704, 86] width 180 height 28
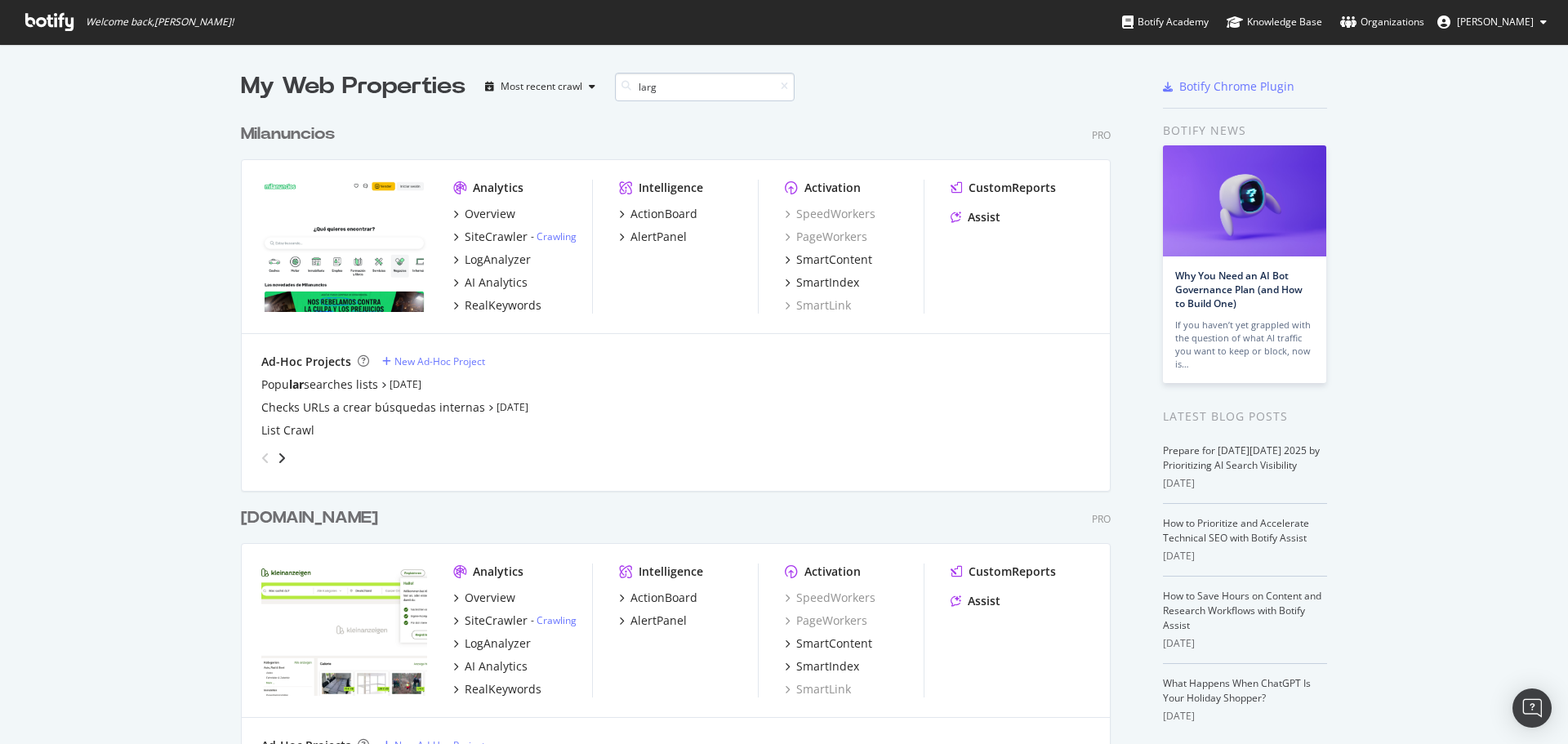
scroll to position [342, 871]
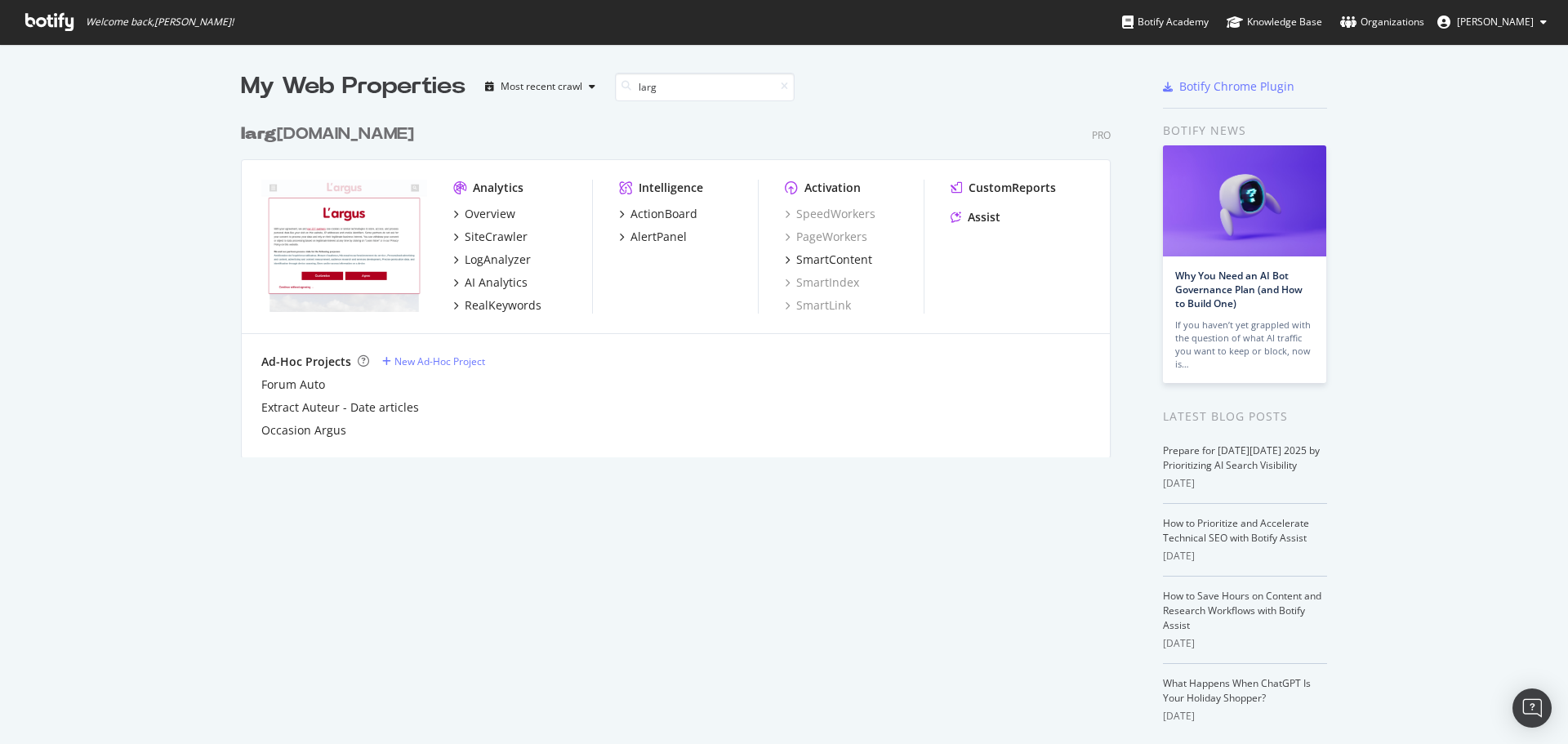
type input "larg"
click at [271, 133] on div "larg us.fr" at bounding box center [327, 133] width 173 height 23
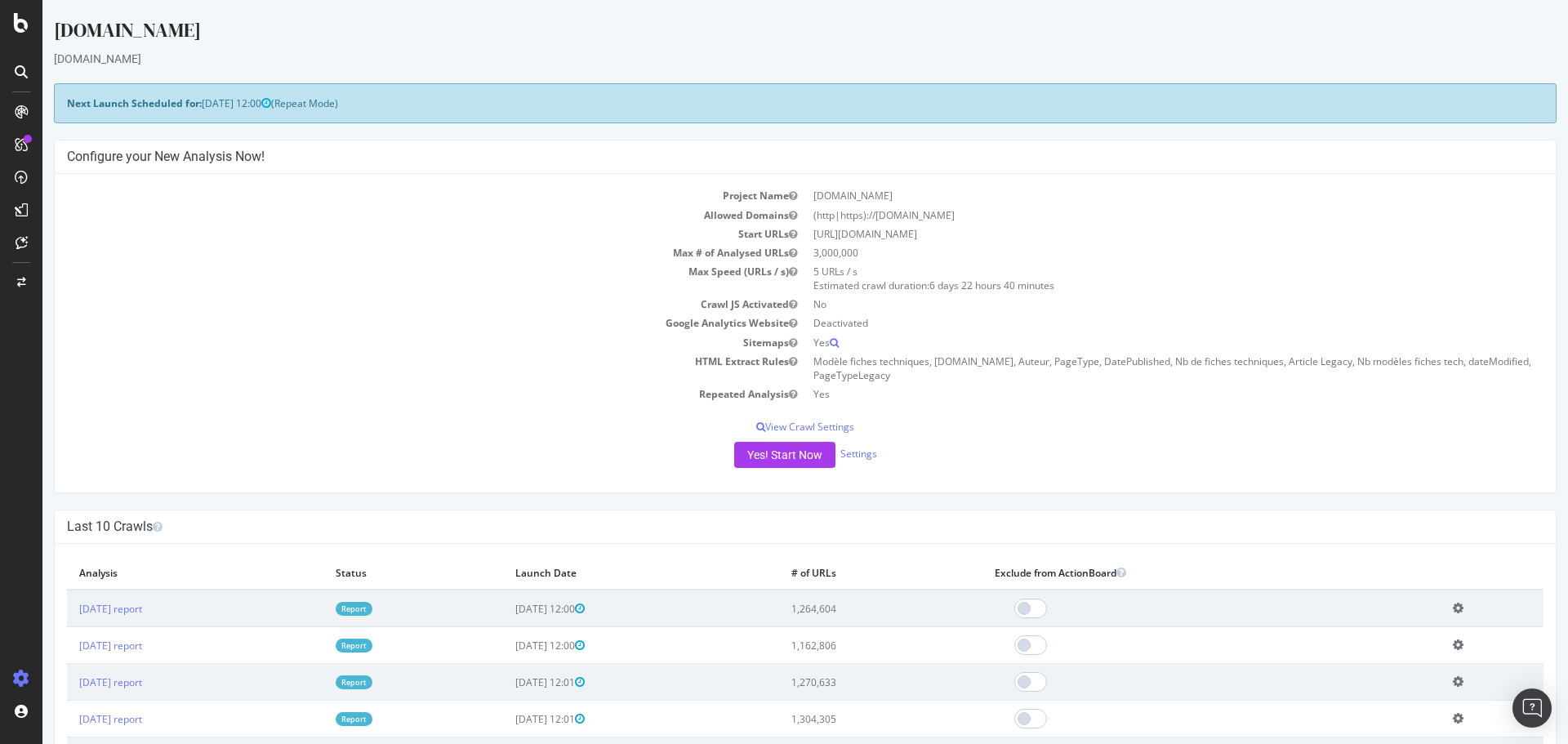
scroll to position [82, 0]
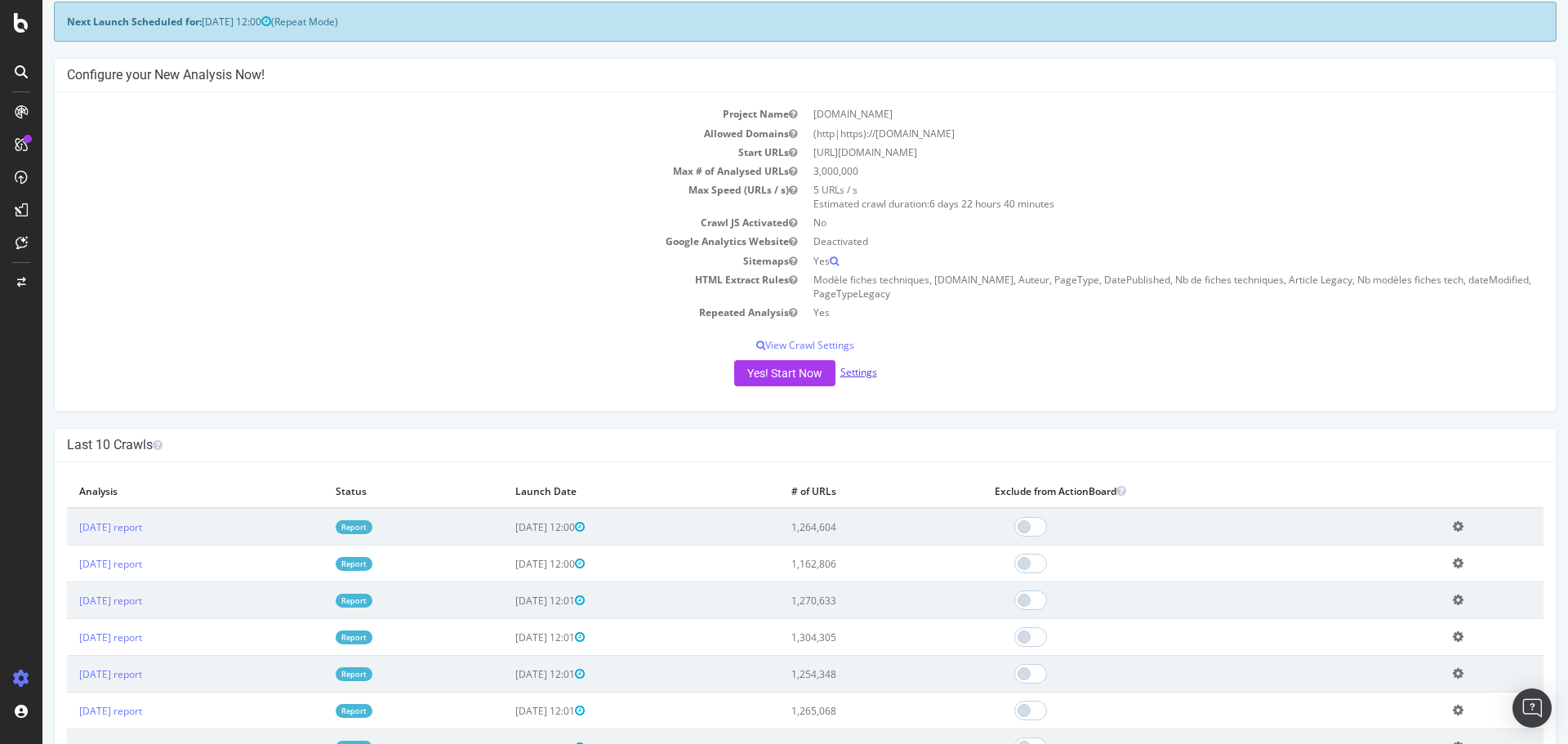
click at [849, 370] on link "Settings" at bounding box center [858, 372] width 37 height 14
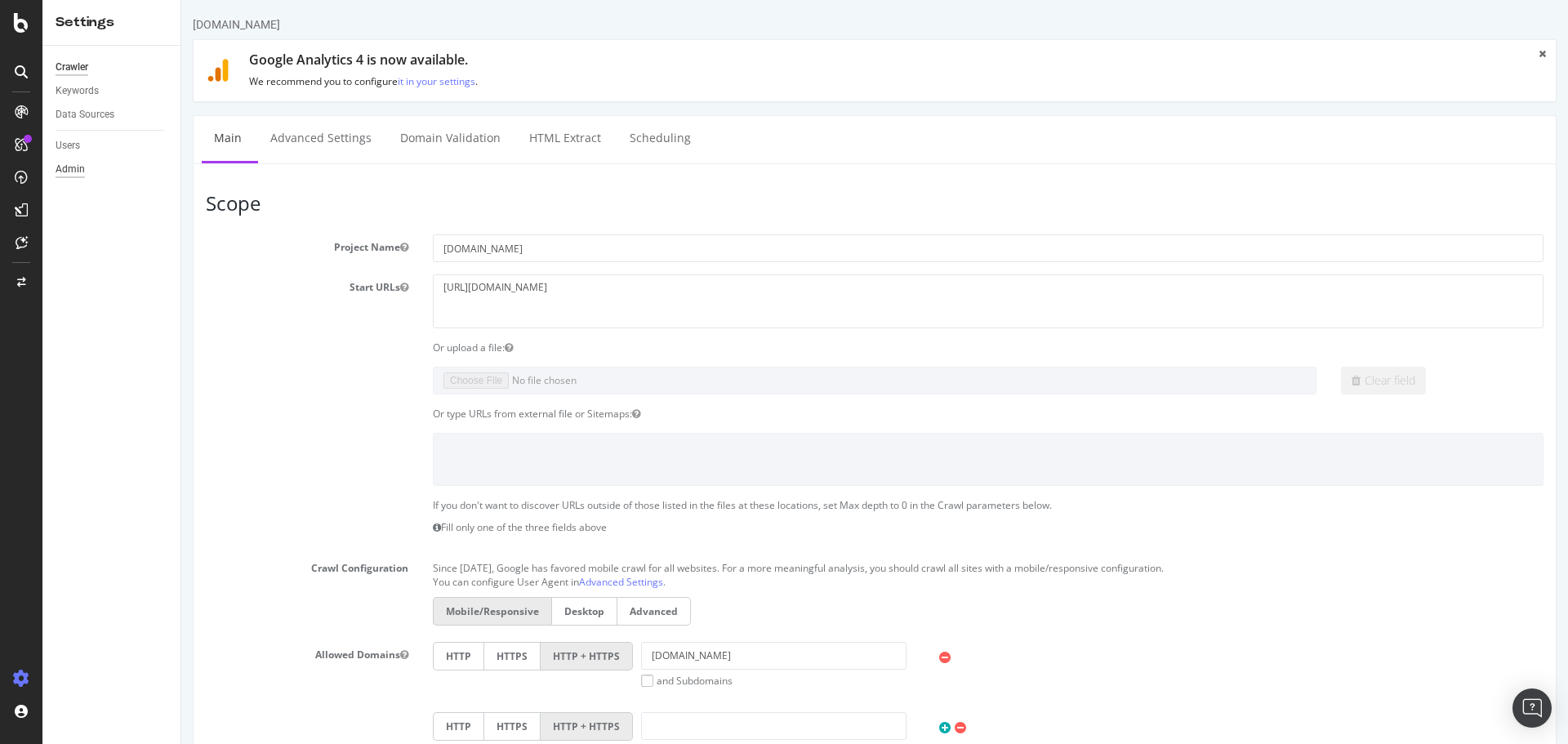
click at [71, 172] on div "Admin" at bounding box center [70, 170] width 29 height 17
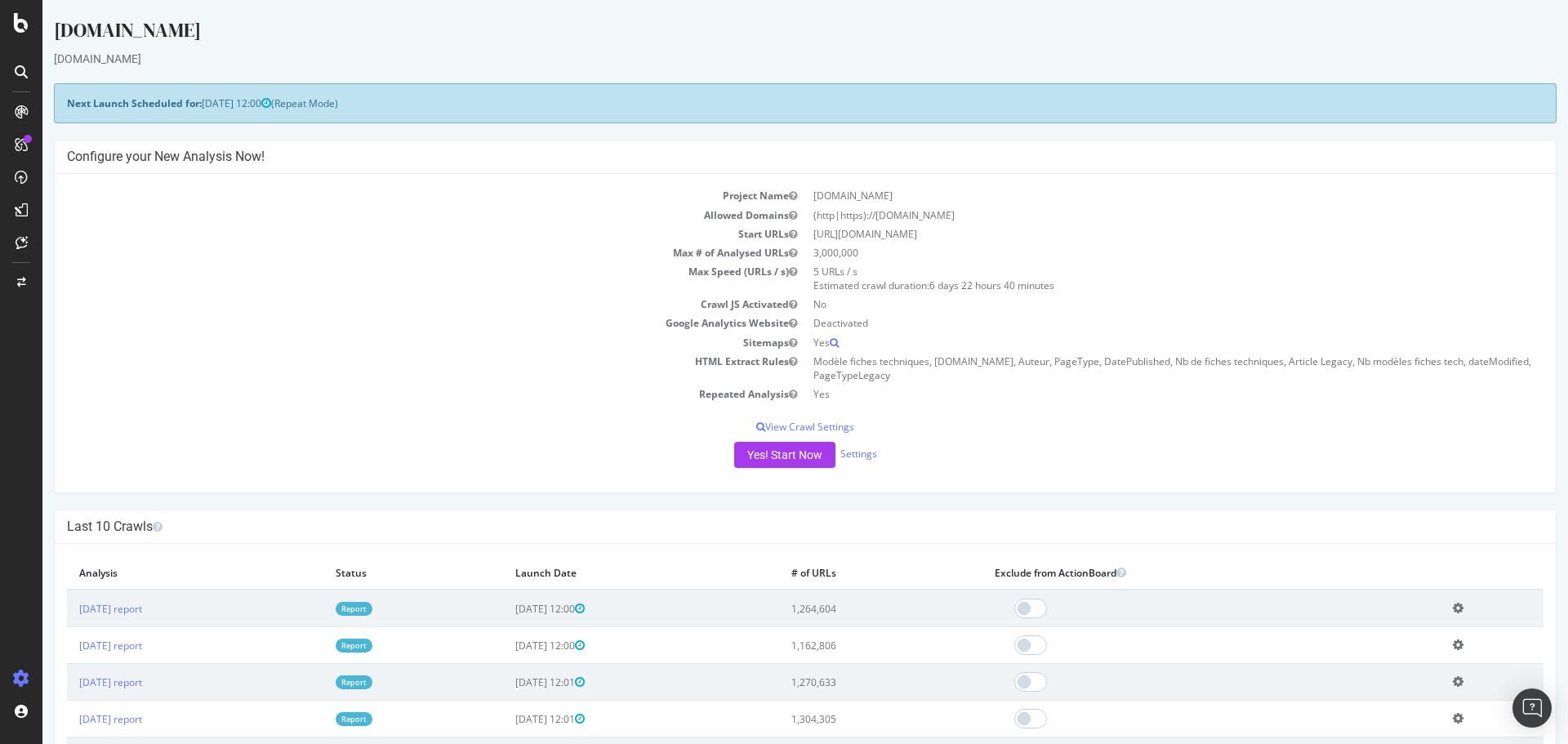
click at [1459, 609] on icon at bounding box center [1458, 608] width 10 height 12
drag, startPoint x: 453, startPoint y: 479, endPoint x: 443, endPoint y: 470, distance: 13.5
click at [453, 479] on div "Project Name largus.fr Allowed Domains (http|https)://www.largus.fr Start URLs …" at bounding box center [805, 333] width 1501 height 319
click at [106, 611] on link "2025 Oct. 5th report" at bounding box center [110, 609] width 63 height 14
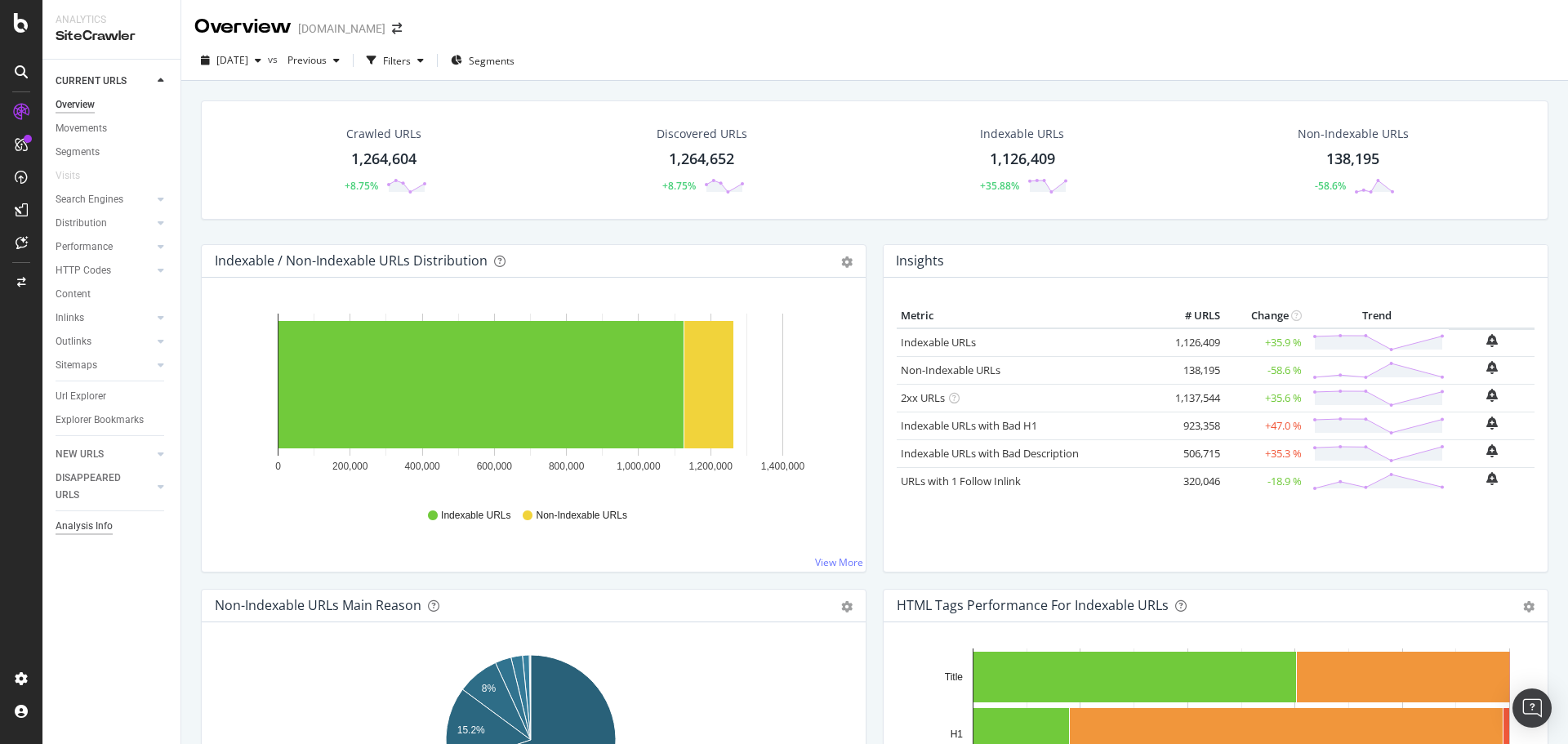
click at [90, 523] on div "Analysis Info" at bounding box center [84, 526] width 57 height 17
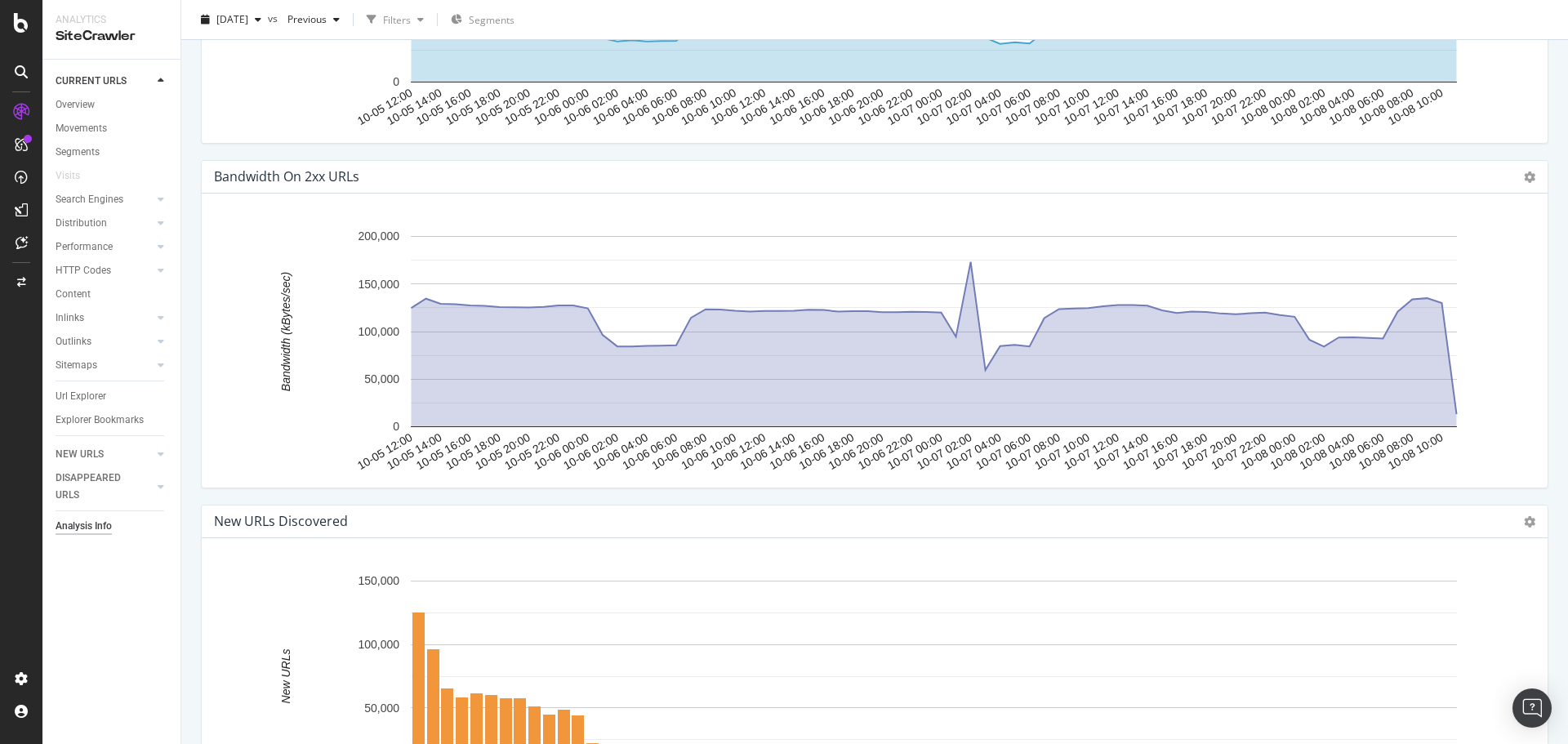
scroll to position [2367, 0]
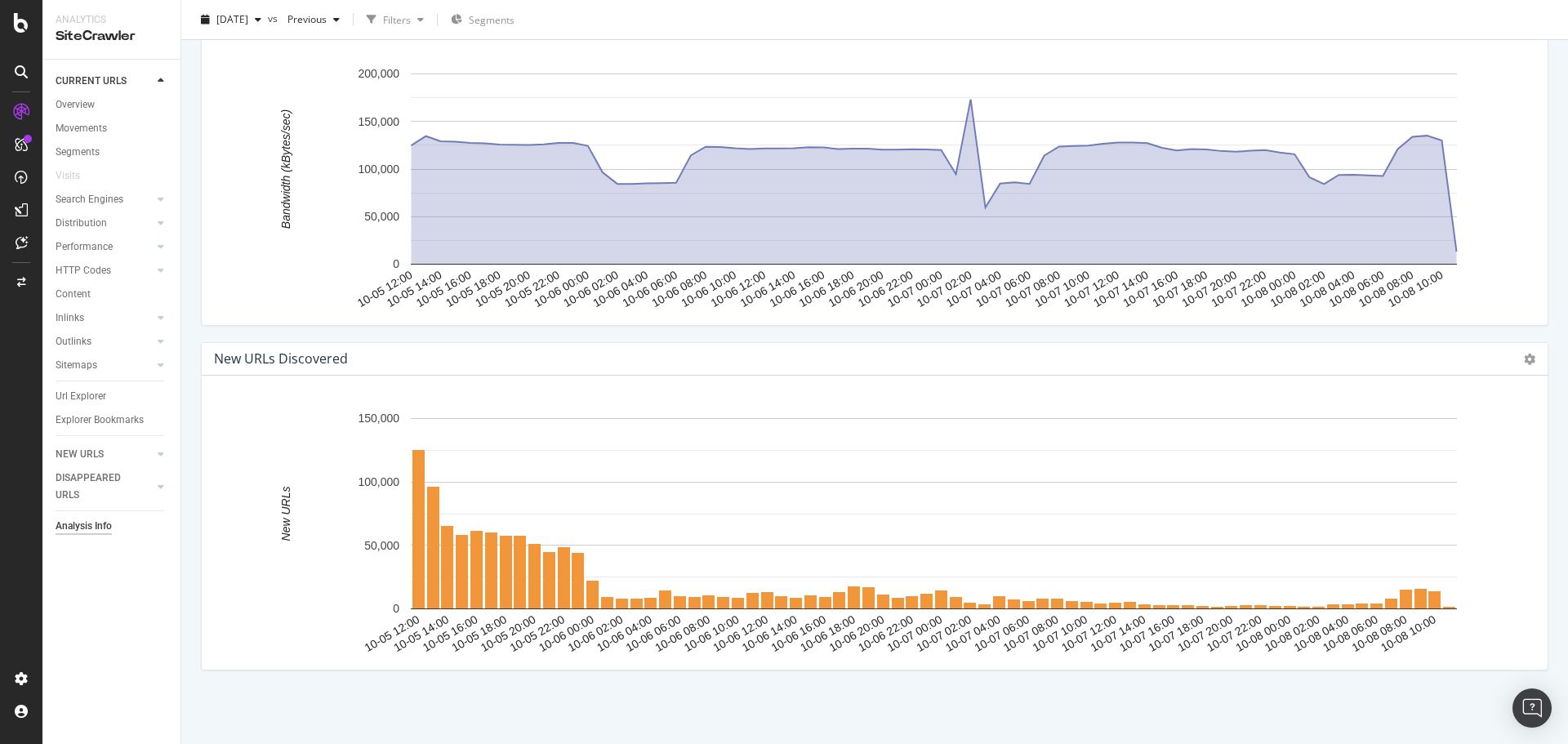
click at [81, 525] on div "Analysis Info" at bounding box center [83, 526] width 56 height 17
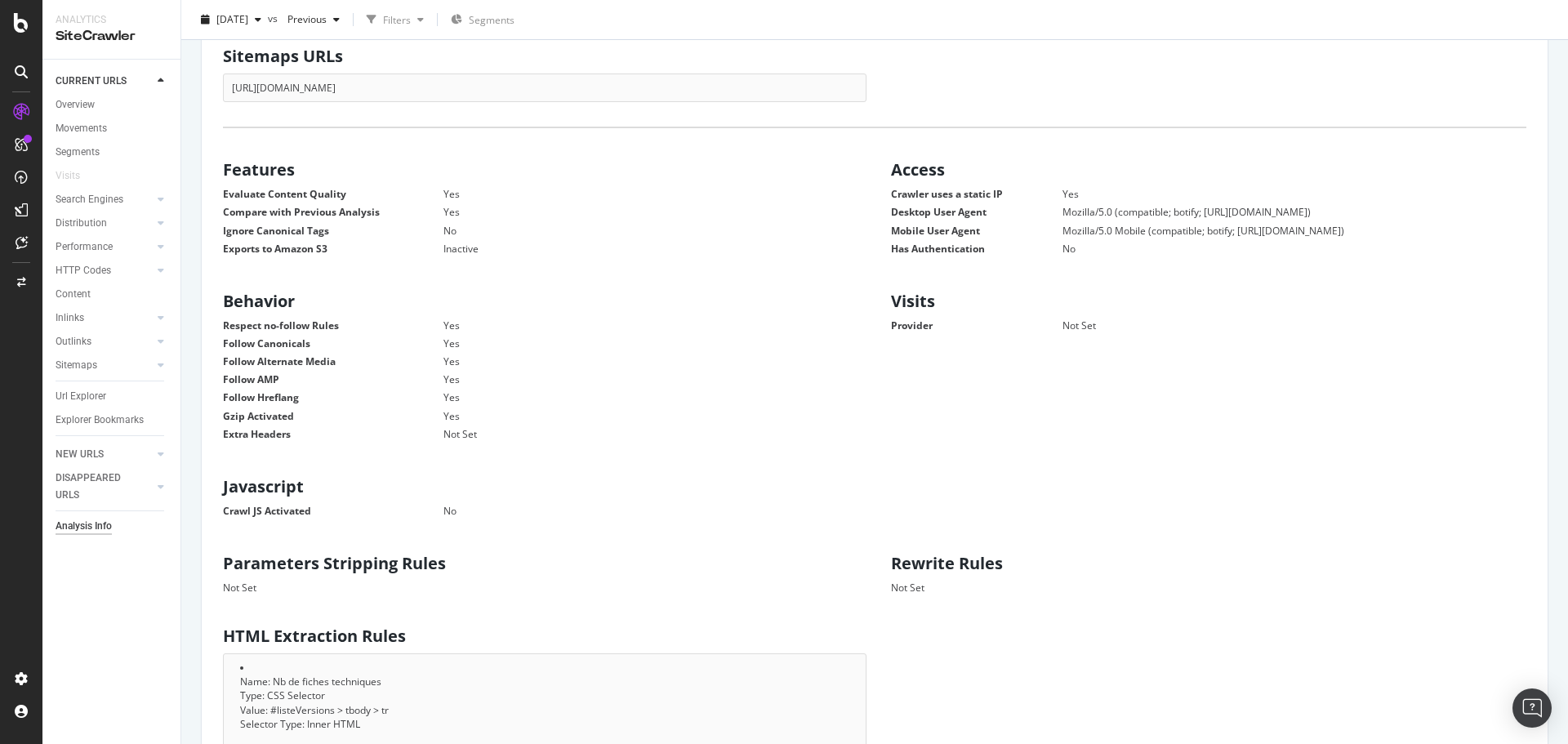
scroll to position [0, 0]
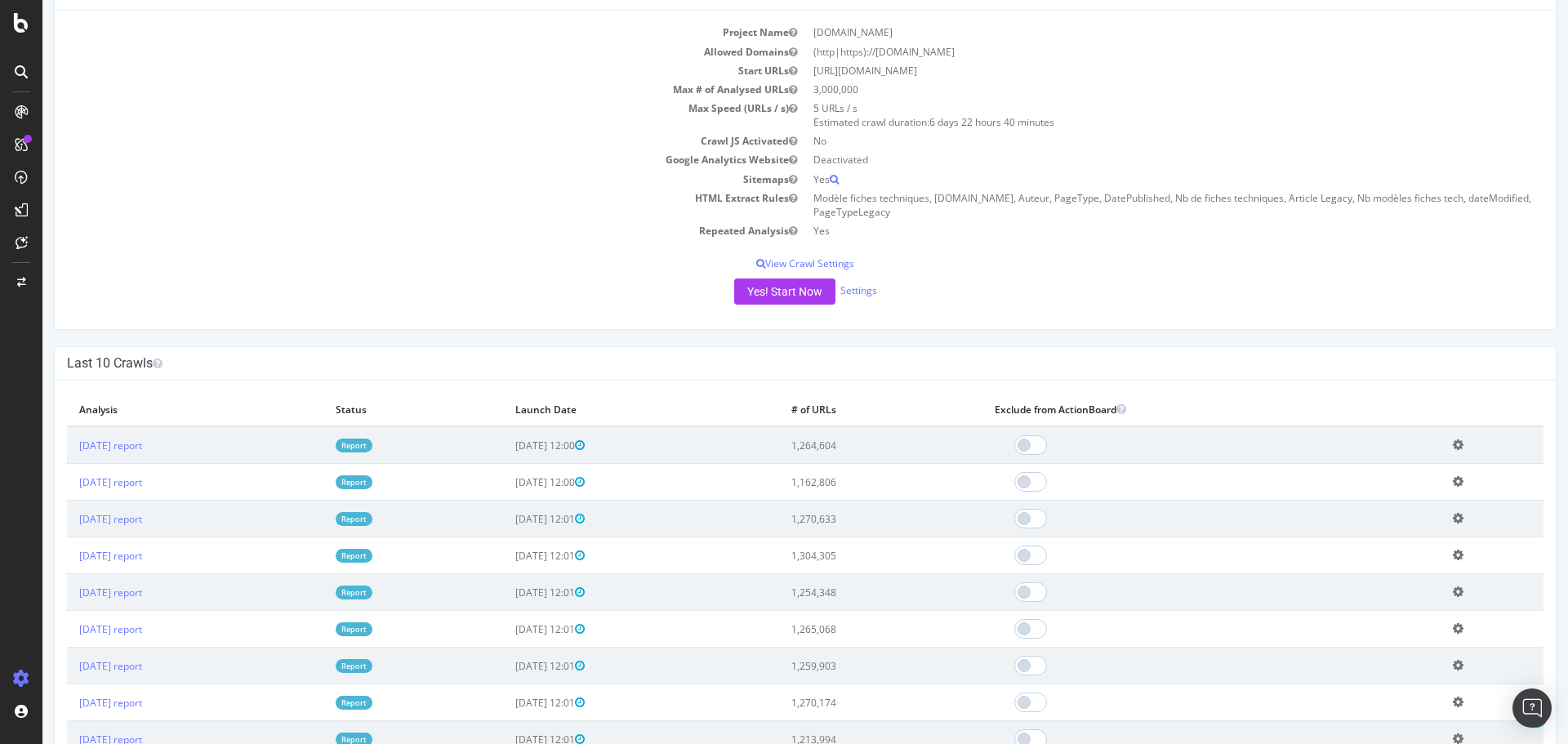
scroll to position [326, 0]
